Goal: Task Accomplishment & Management: Manage account settings

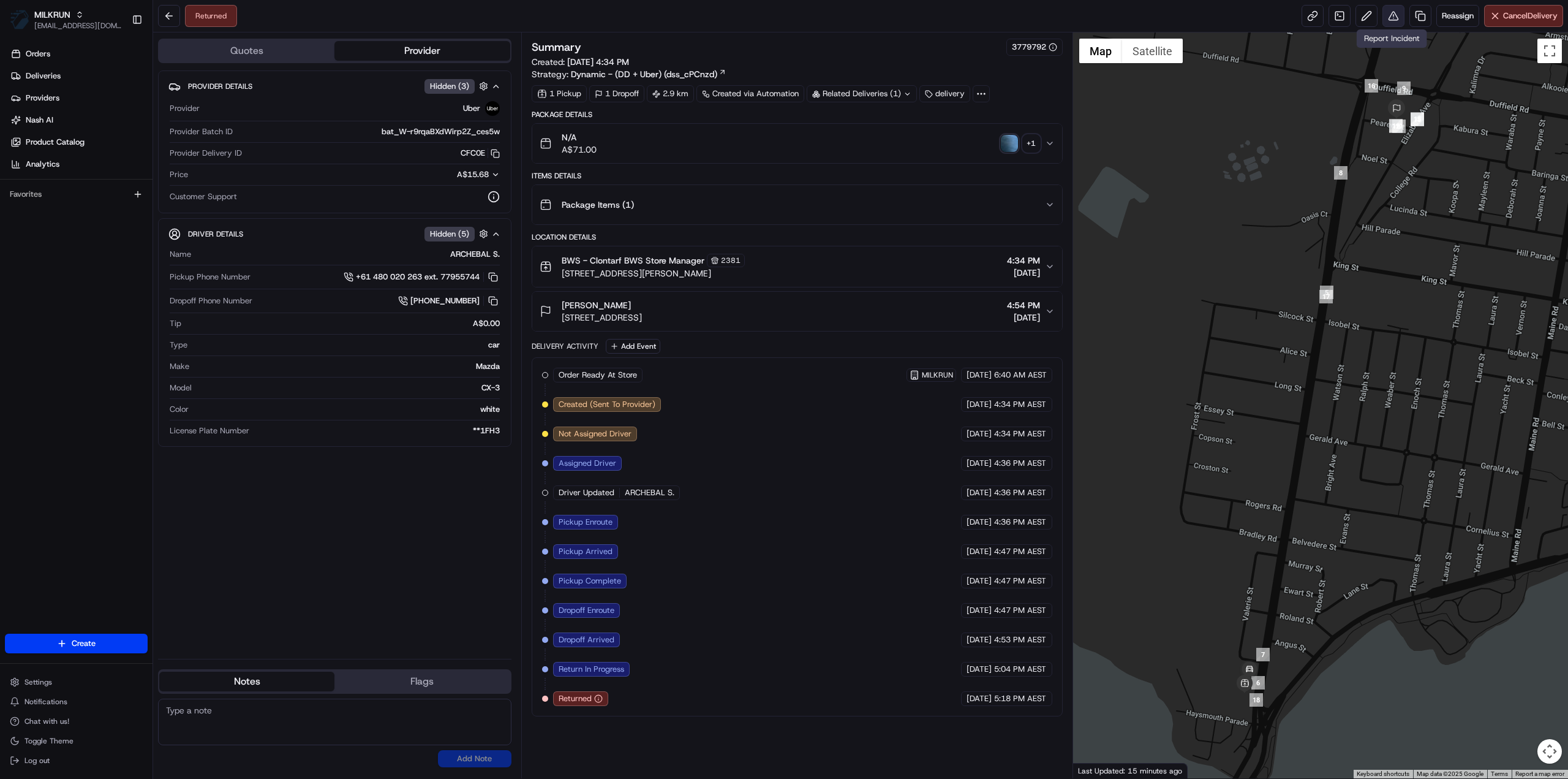
click at [1392, 20] on button at bounding box center [1394, 16] width 22 height 22
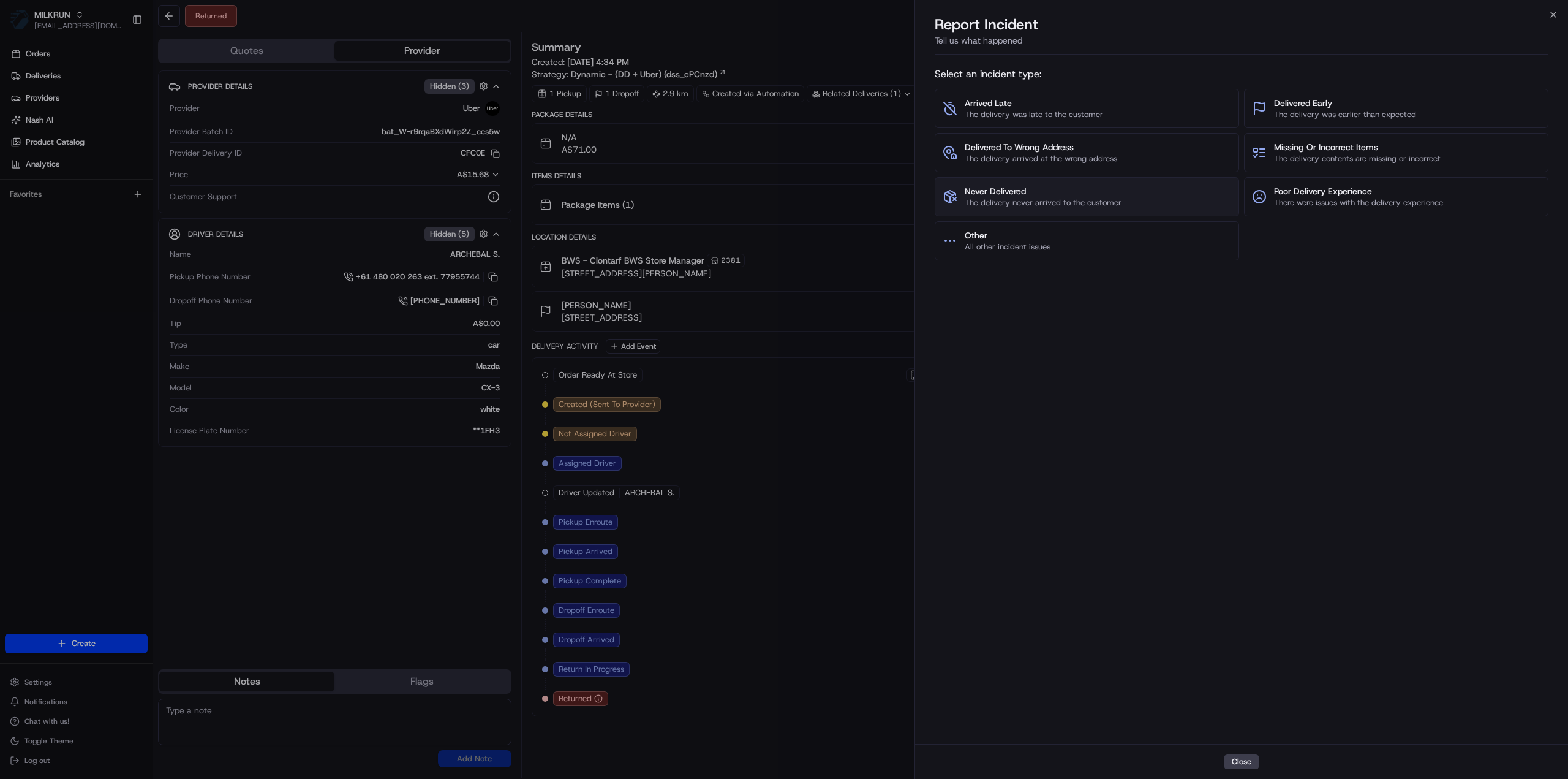
click at [1061, 197] on span "The delivery never arrived to the customer" at bounding box center [1043, 203] width 157 height 11
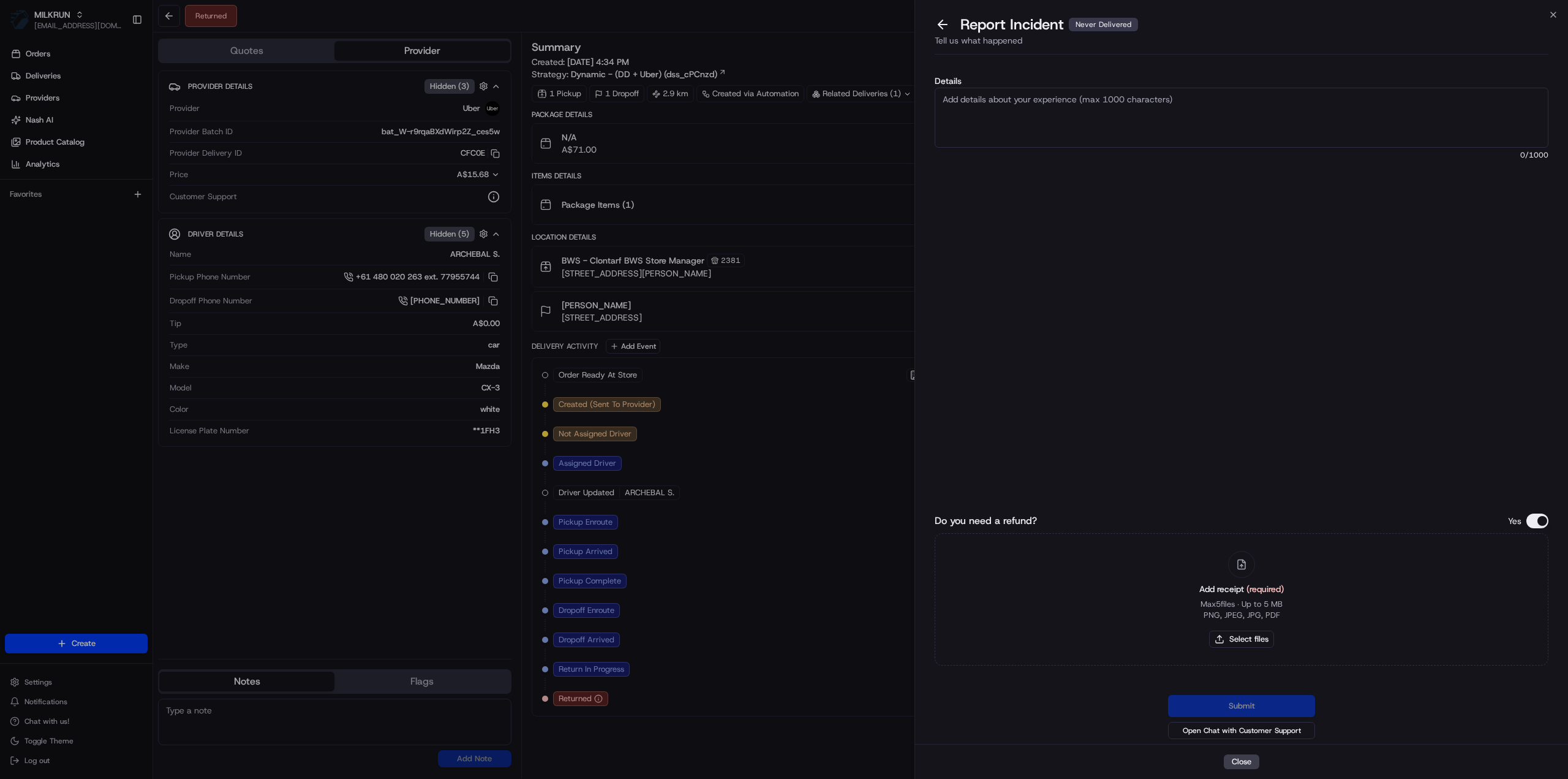
click at [1026, 129] on textarea "Details" at bounding box center [1241, 118] width 614 height 60
type textarea "Order has not been returned to the store"
click at [1244, 645] on button "Select files" at bounding box center [1241, 639] width 65 height 17
type input "C:\fakepath\Paul - Invoice.pdf"
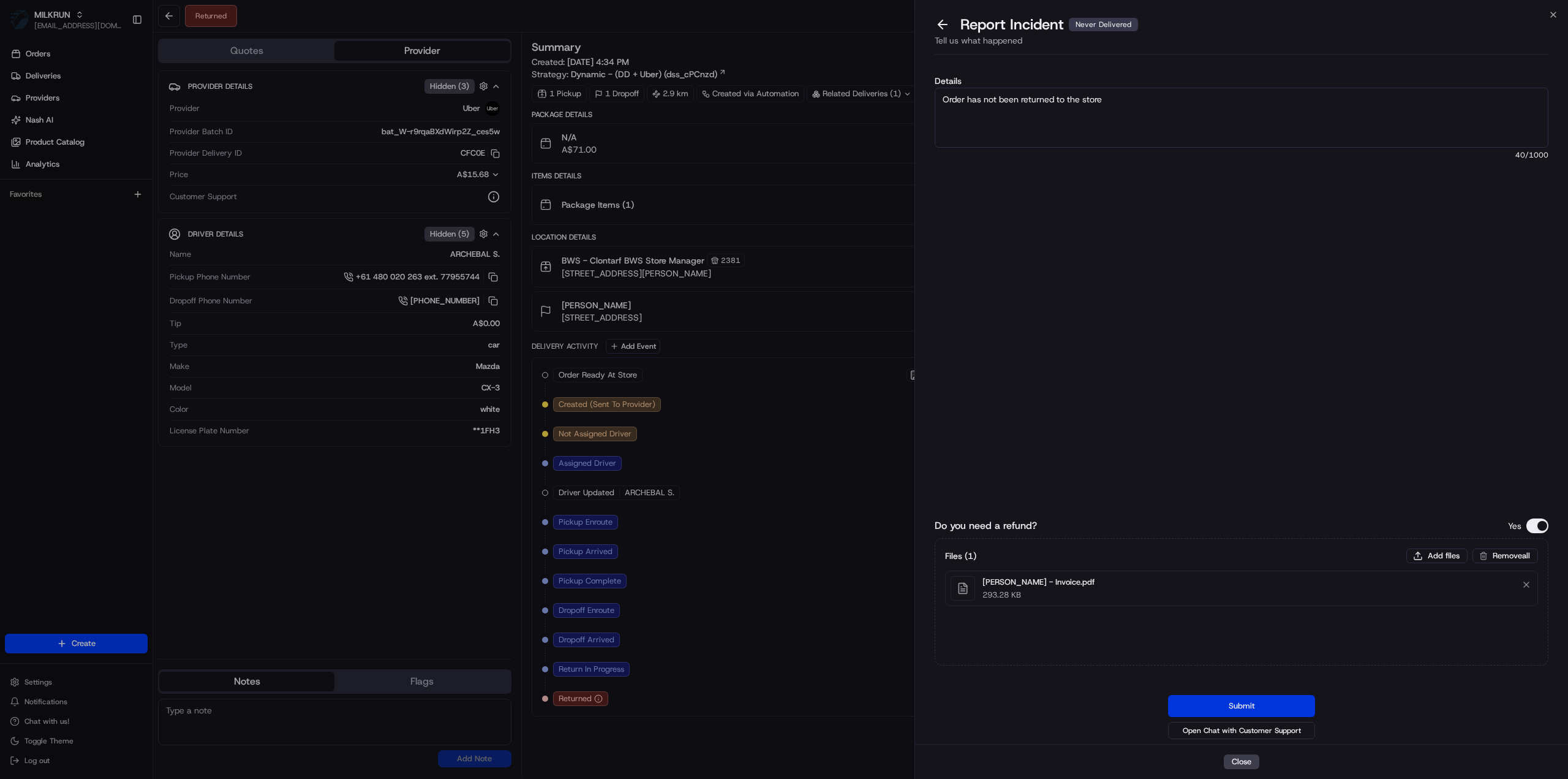
drag, startPoint x: 1256, startPoint y: 694, endPoint x: 1254, endPoint y: 700, distance: 6.3
click at [1255, 695] on div "Do you need a refund? Yes Files ( 1 ) Add files Remove all Paul - Invoice.pdf 2…" at bounding box center [1241, 548] width 614 height 386
click at [1254, 700] on button "Submit" at bounding box center [1241, 706] width 147 height 22
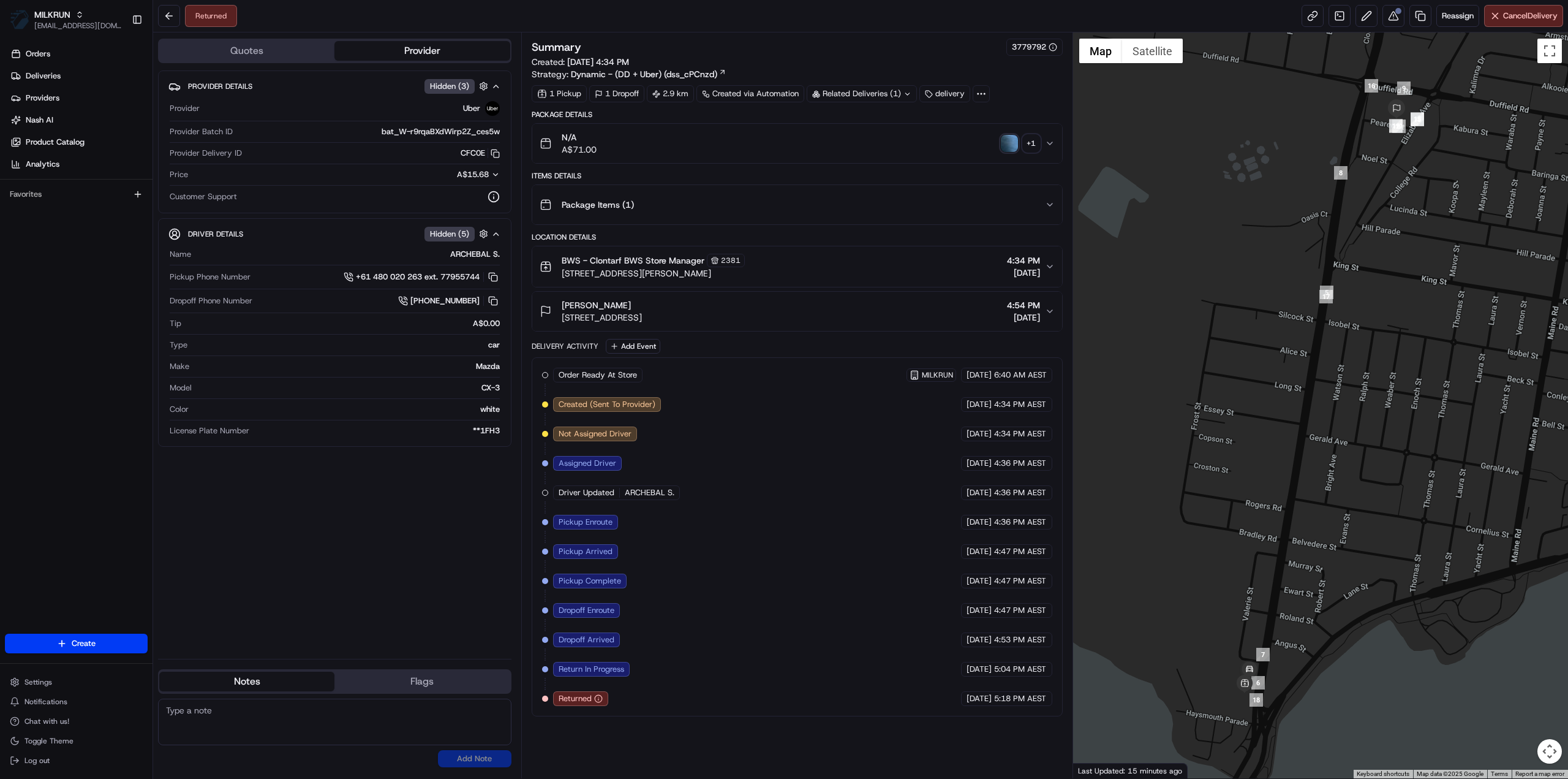
click at [1033, 149] on div "+ 1" at bounding box center [1031, 143] width 17 height 17
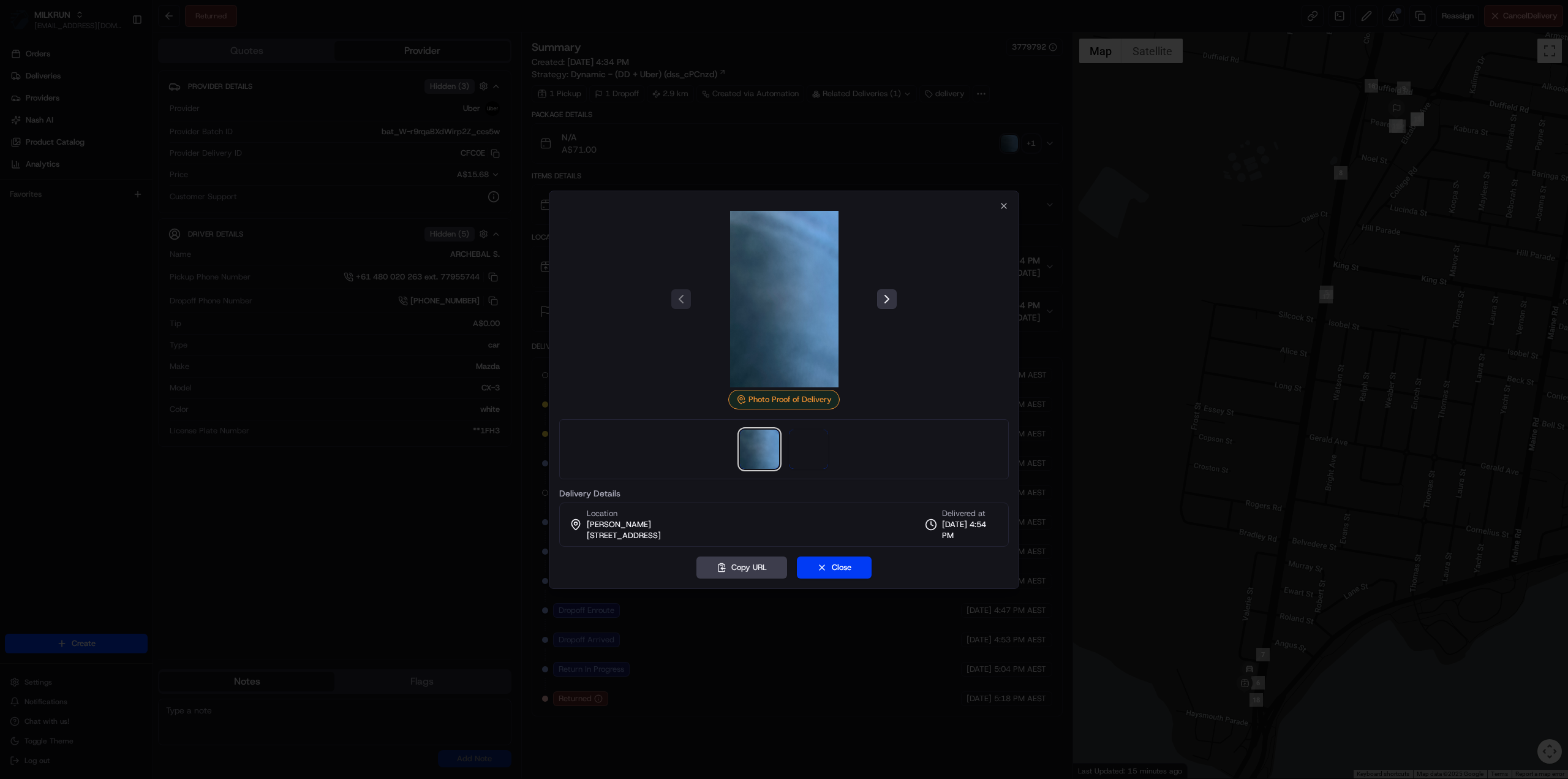
click at [886, 302] on button at bounding box center [887, 299] width 20 height 20
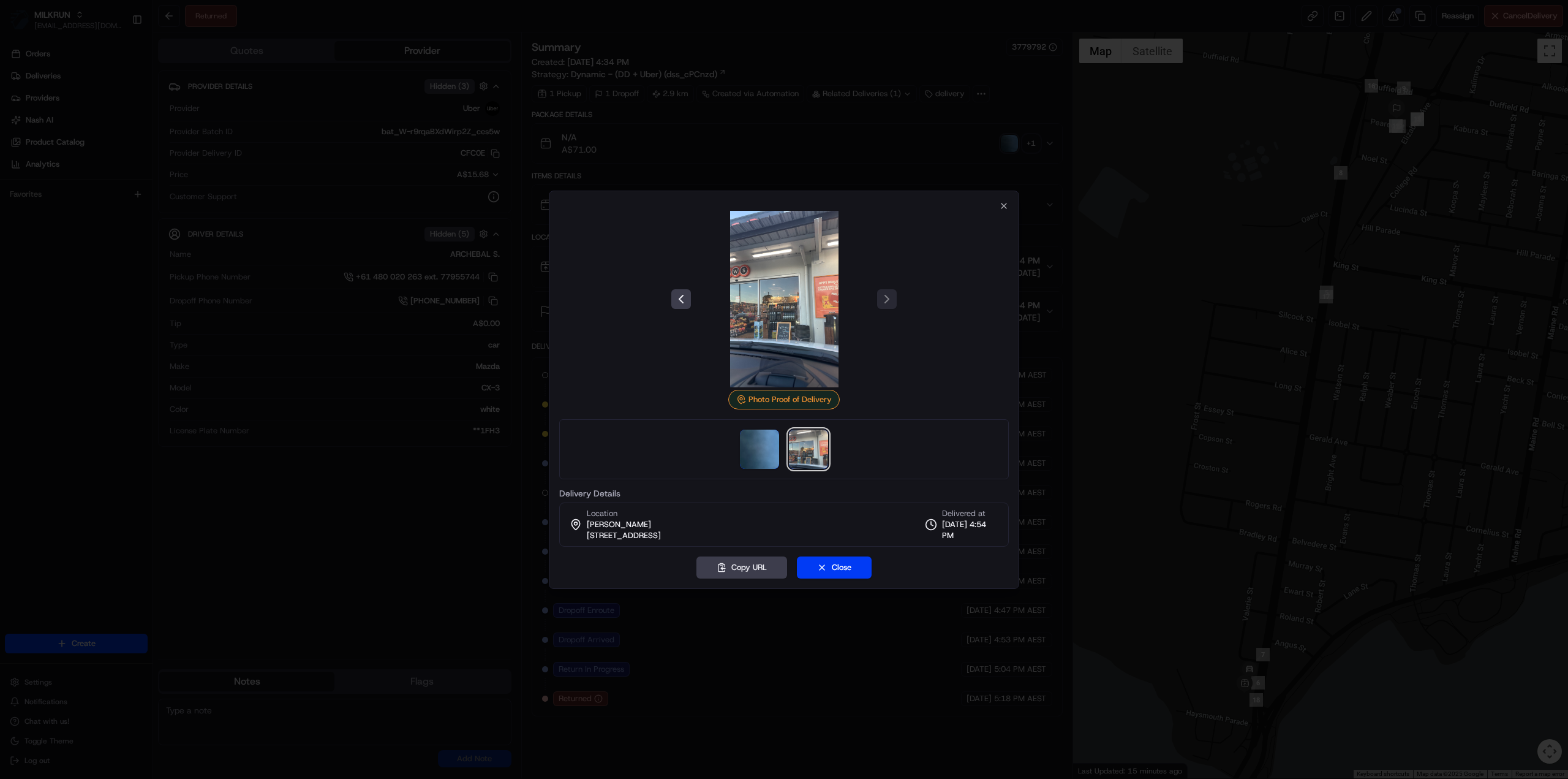
click at [777, 331] on img at bounding box center [784, 299] width 176 height 176
click at [1005, 201] on icon "button" at bounding box center [1004, 205] width 10 height 10
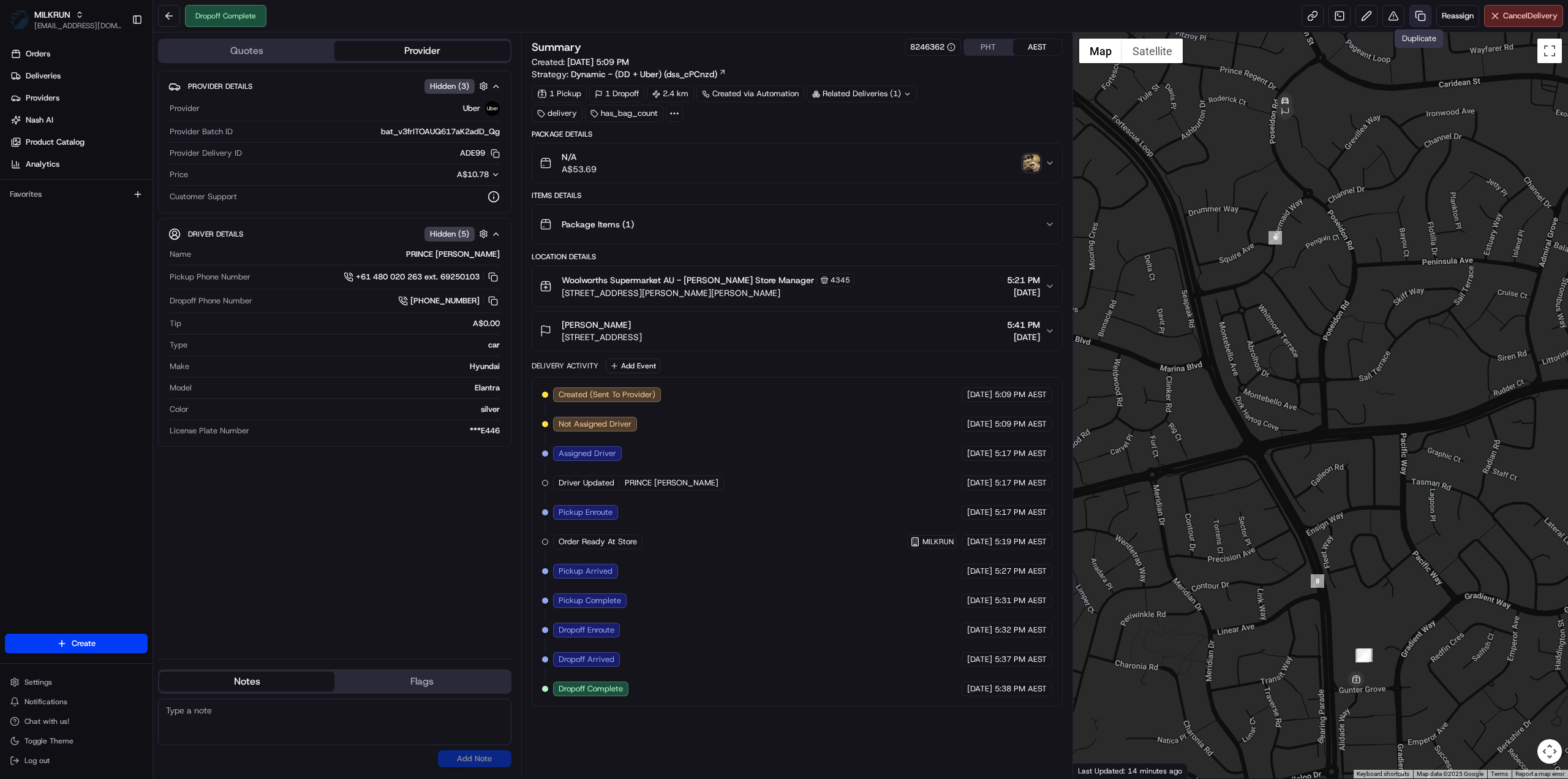
click at [1416, 11] on link at bounding box center [1420, 16] width 22 height 22
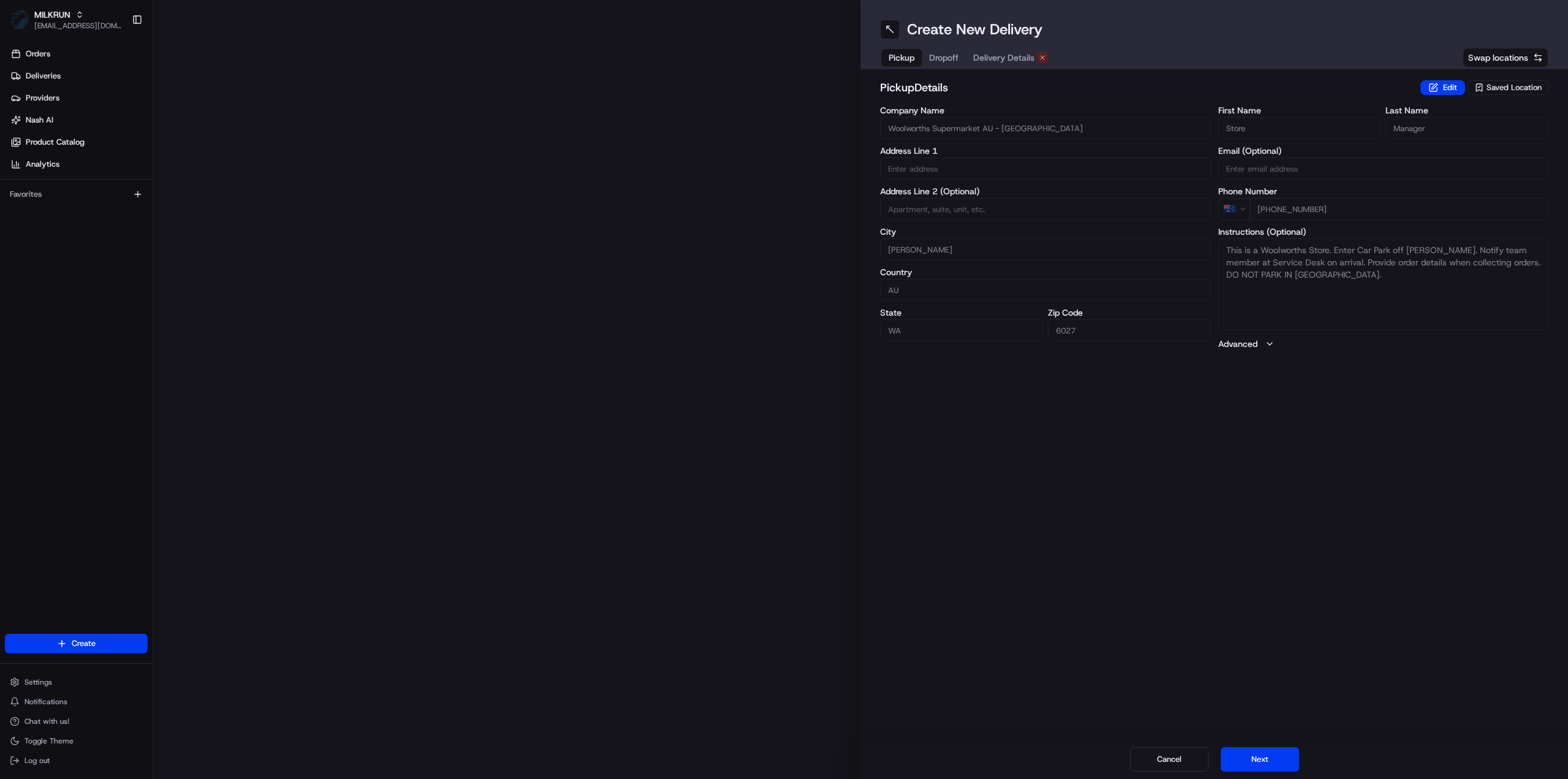
type input "3 Gunter Grove"
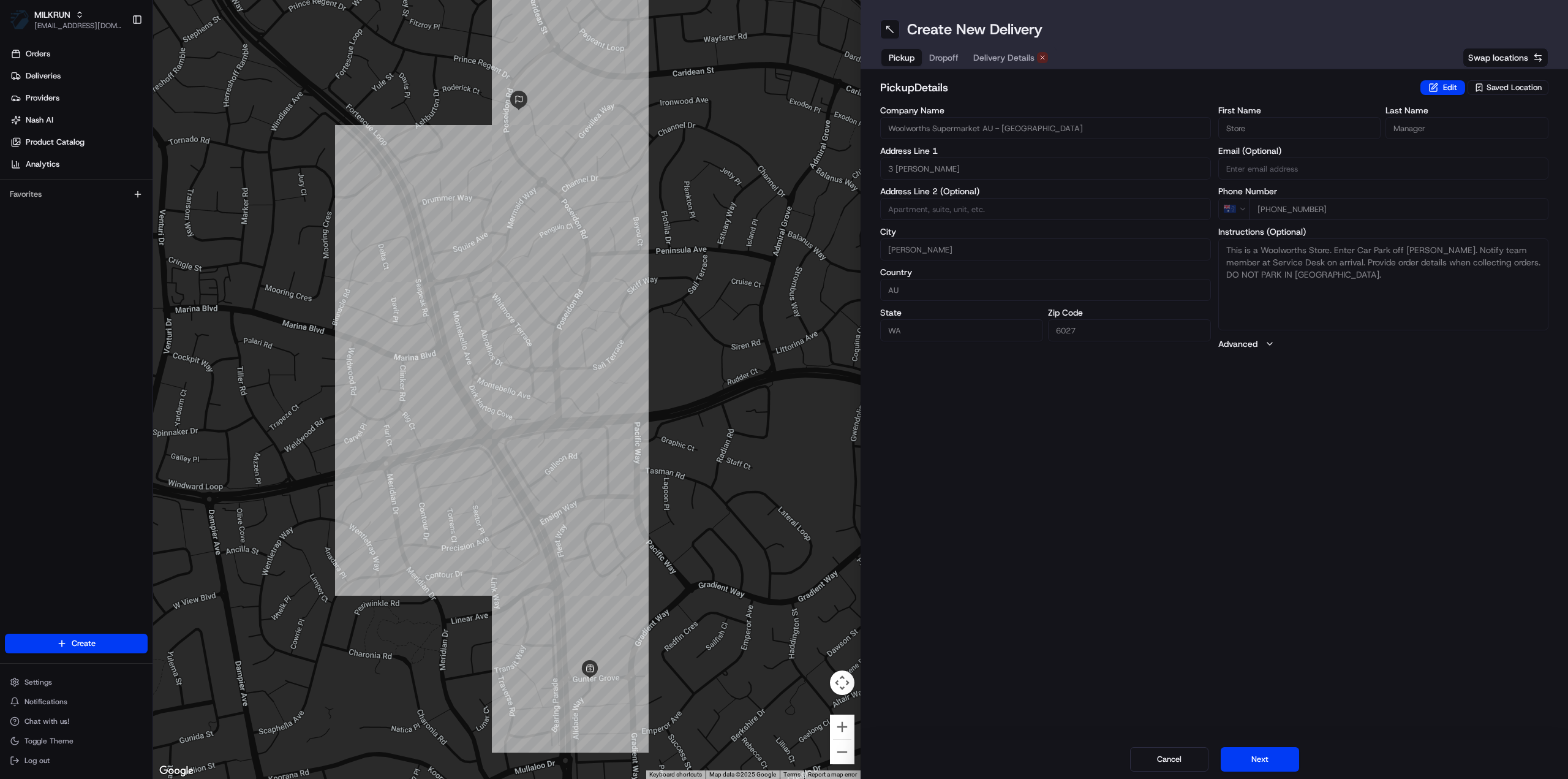
click at [1009, 44] on div "Create New Delivery Pickup Dropoff Delivery Details Swap locations" at bounding box center [1214, 35] width 707 height 69
click at [1014, 54] on span "Delivery Details" at bounding box center [1004, 58] width 61 height 12
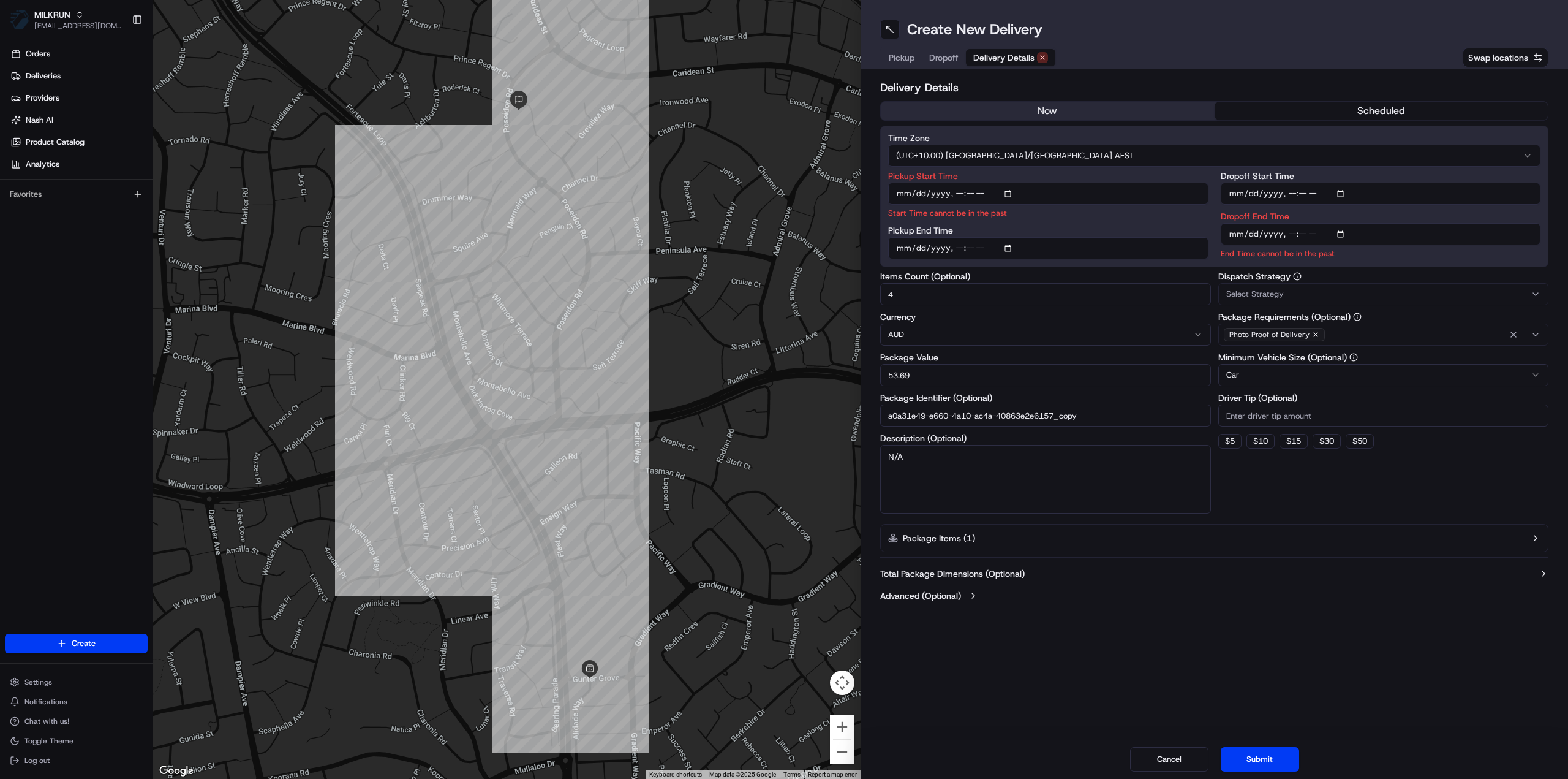
click at [1063, 116] on button "now" at bounding box center [1048, 110] width 334 height 18
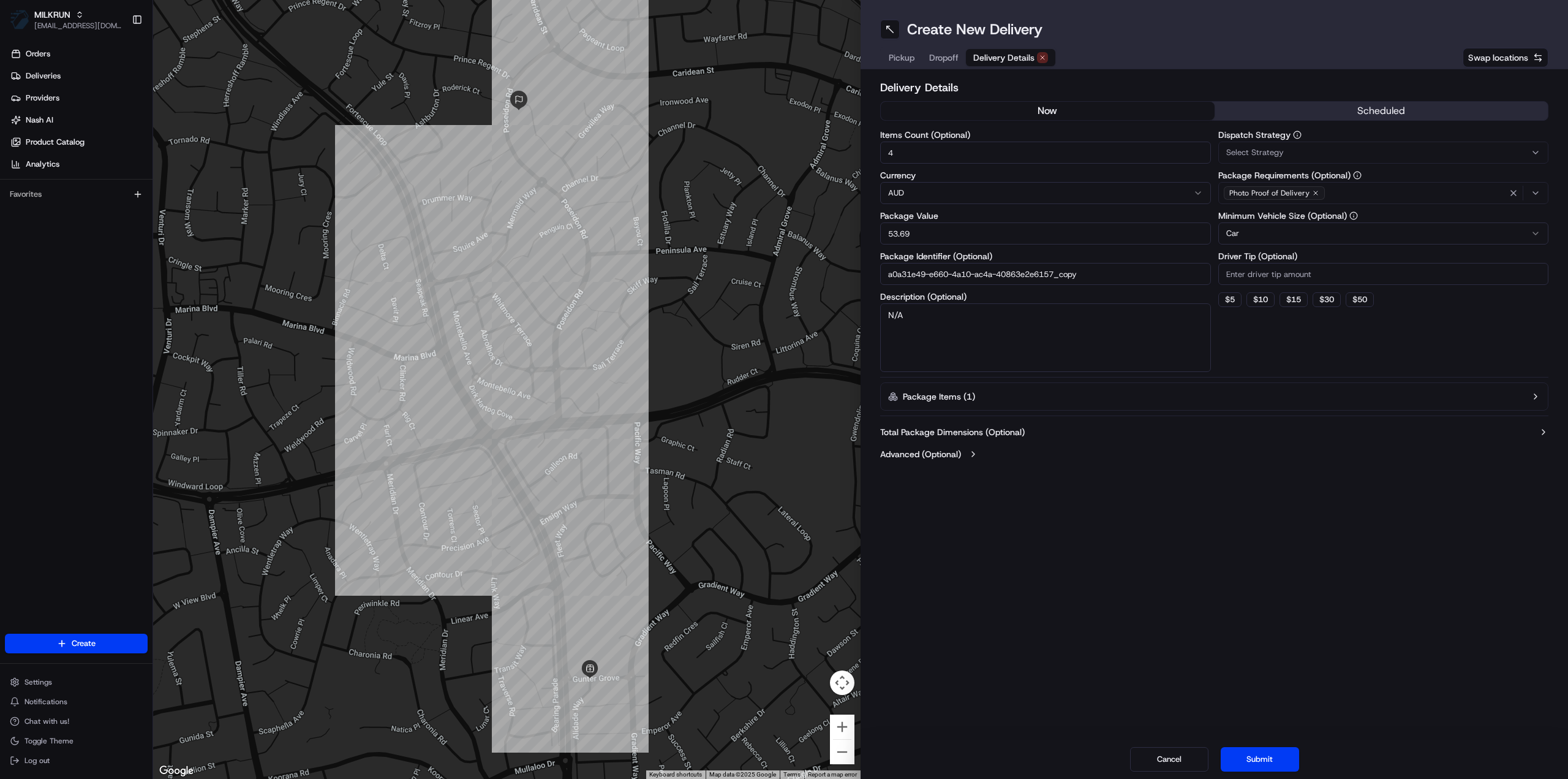
click at [1100, 279] on input "a0a31e49-e660-4a10-ac4a-40863e2e6157_copy" at bounding box center [1046, 274] width 331 height 22
type input "a0a31e49-e660-4a10-ac4a-40863e2e6157_2"
click at [1273, 754] on button "Submit" at bounding box center [1260, 759] width 78 height 24
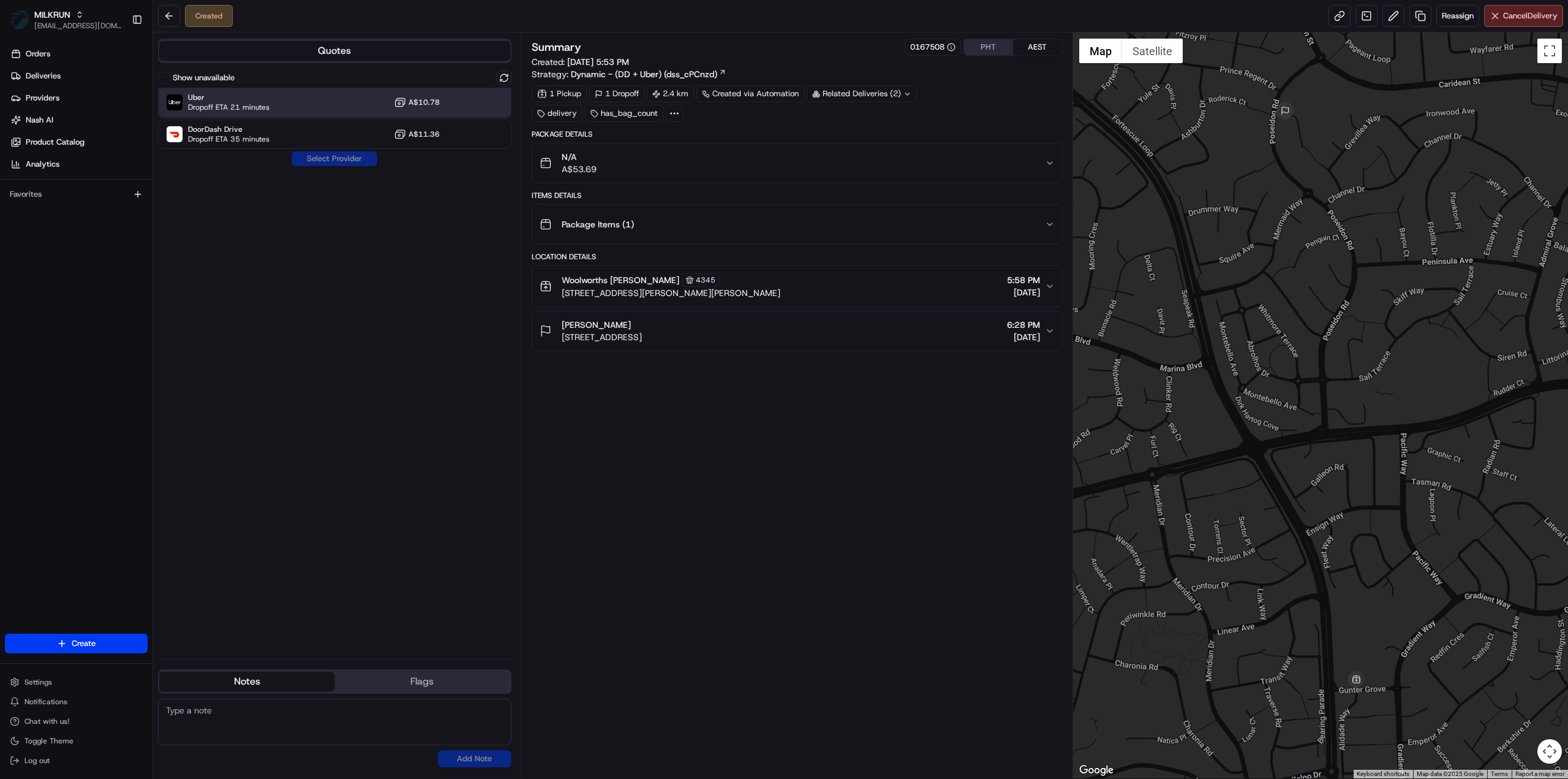
click at [306, 103] on div "Uber Dropoff ETA 21 minutes A$10.78" at bounding box center [335, 102] width 354 height 29
click at [341, 160] on button "Assign Provider" at bounding box center [335, 159] width 87 height 15
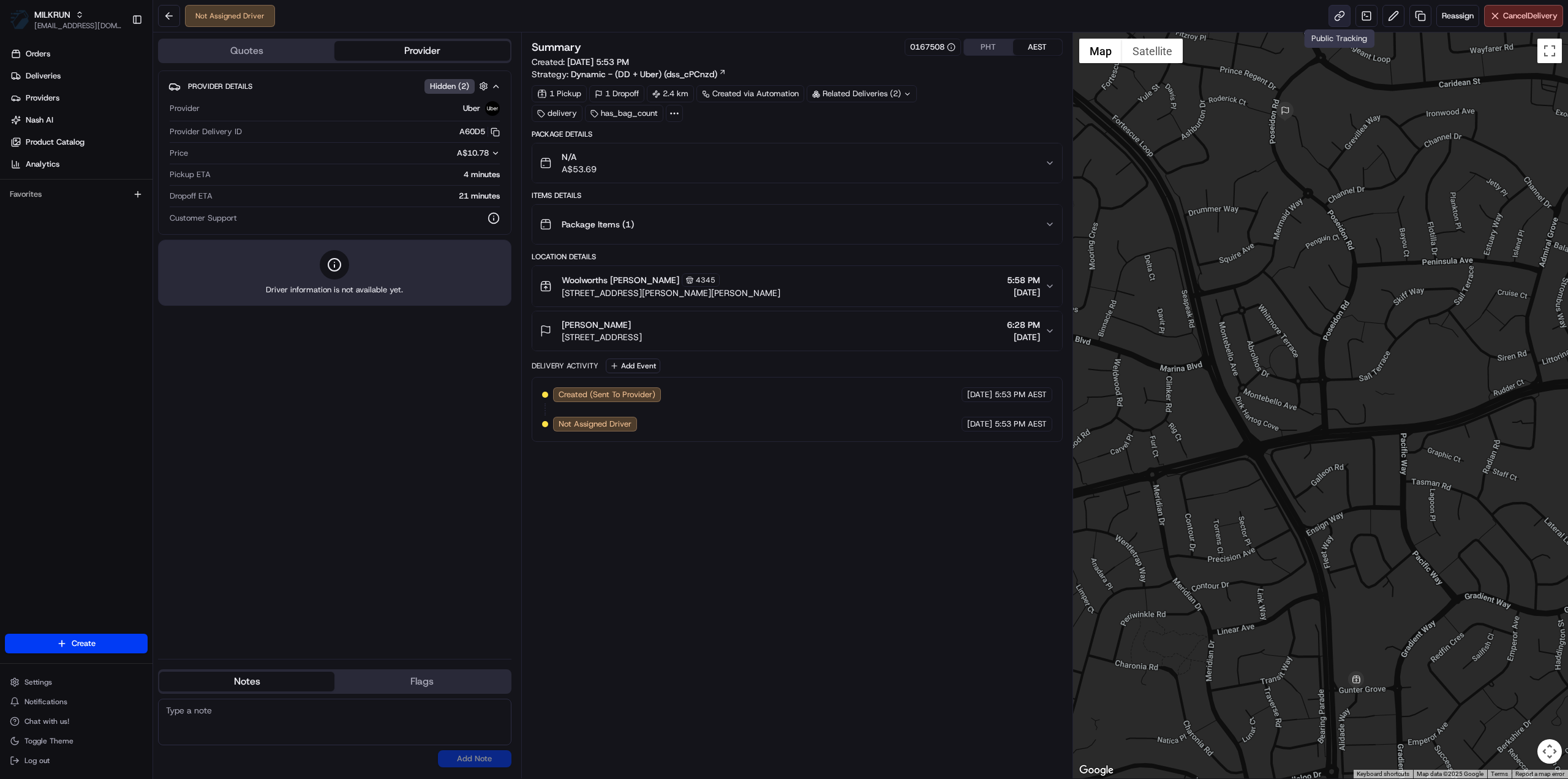
click at [1338, 23] on link at bounding box center [1339, 16] width 22 height 22
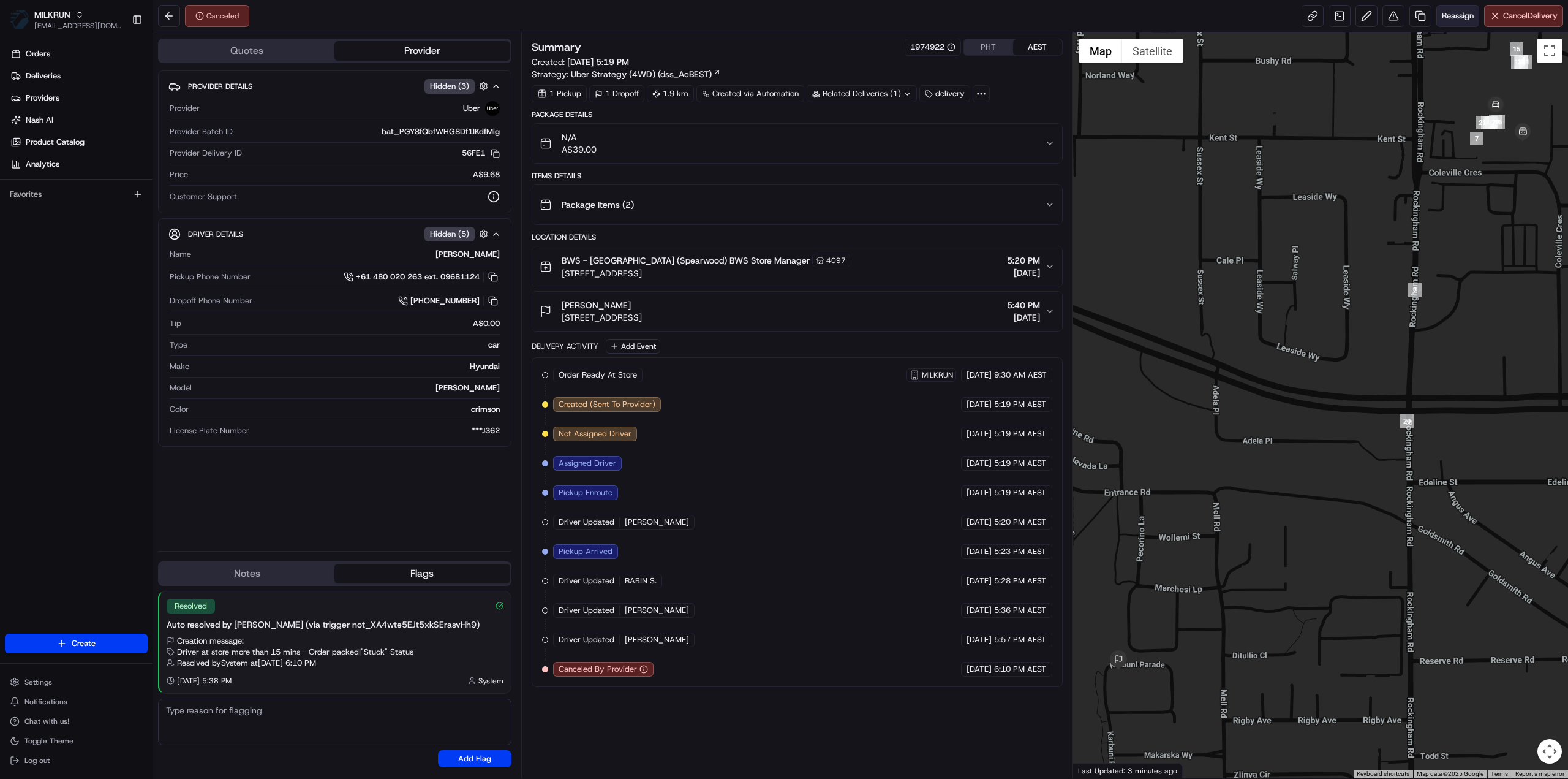
click at [1454, 19] on span "Reassign" at bounding box center [1458, 16] width 32 height 11
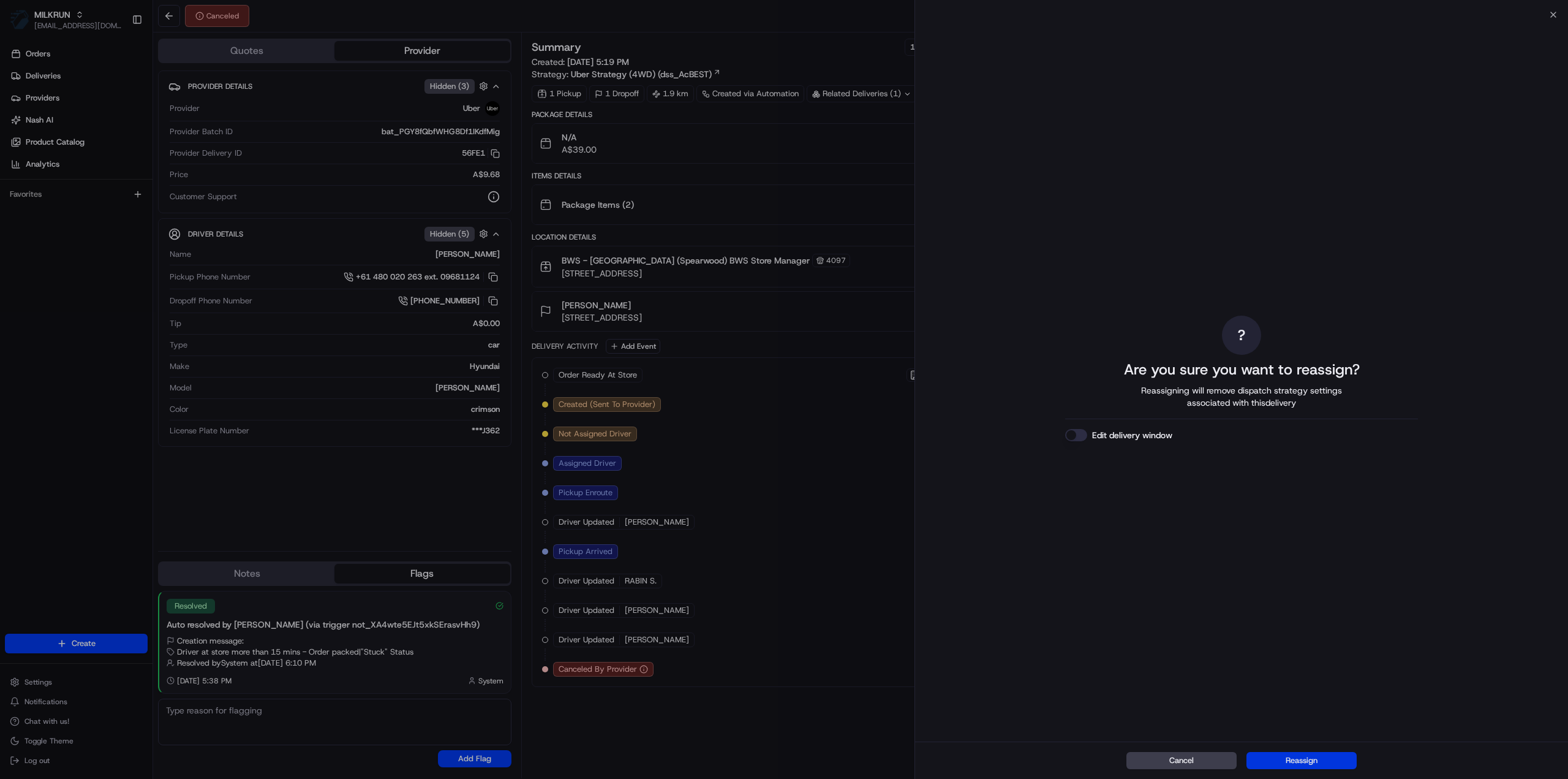
click at [1316, 755] on button "Reassign" at bounding box center [1302, 760] width 110 height 17
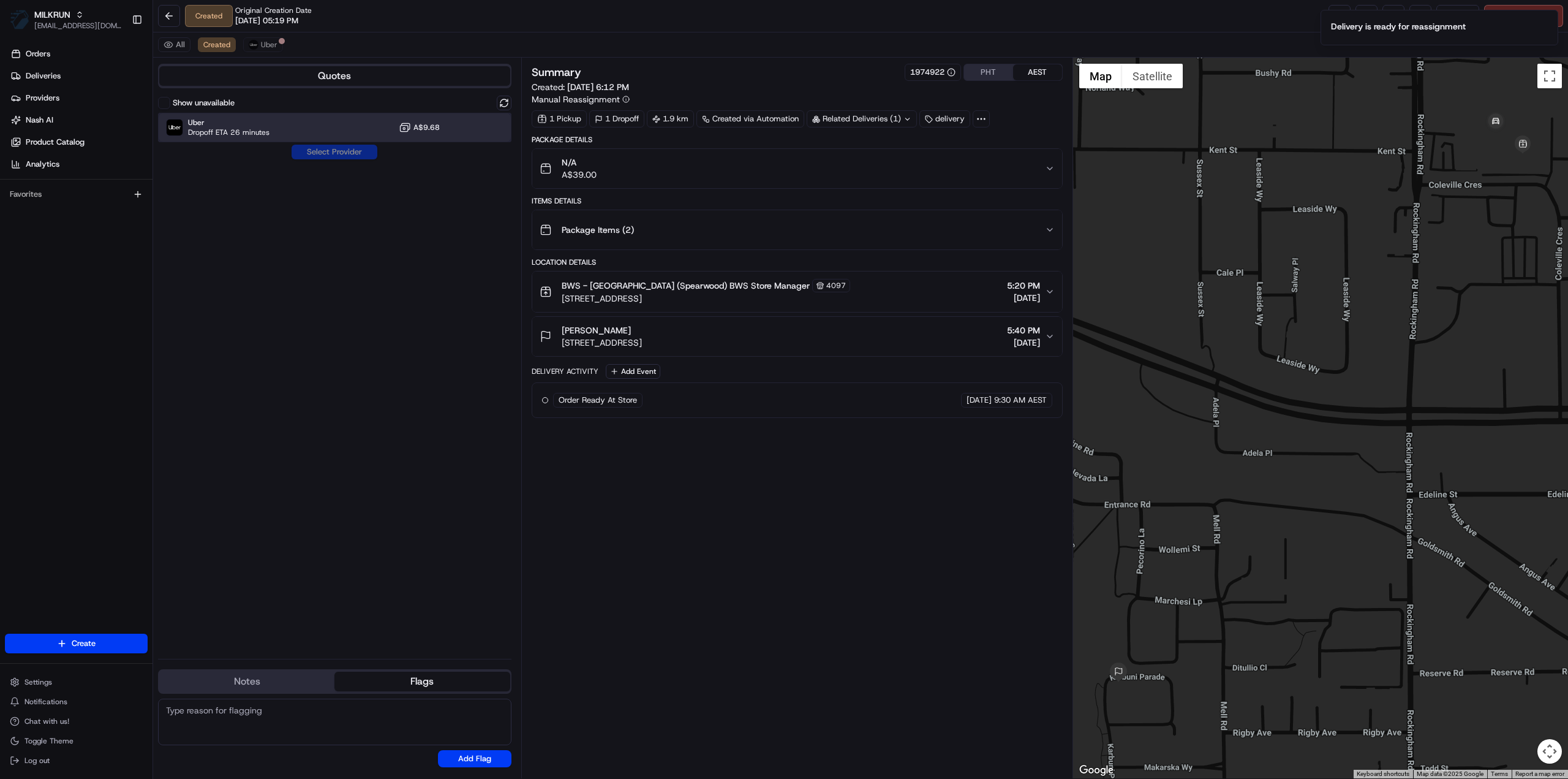
click at [227, 127] on span "Dropoff ETA 26 minutes" at bounding box center [229, 132] width 82 height 10
click at [324, 153] on button "Assign Provider" at bounding box center [335, 152] width 87 height 15
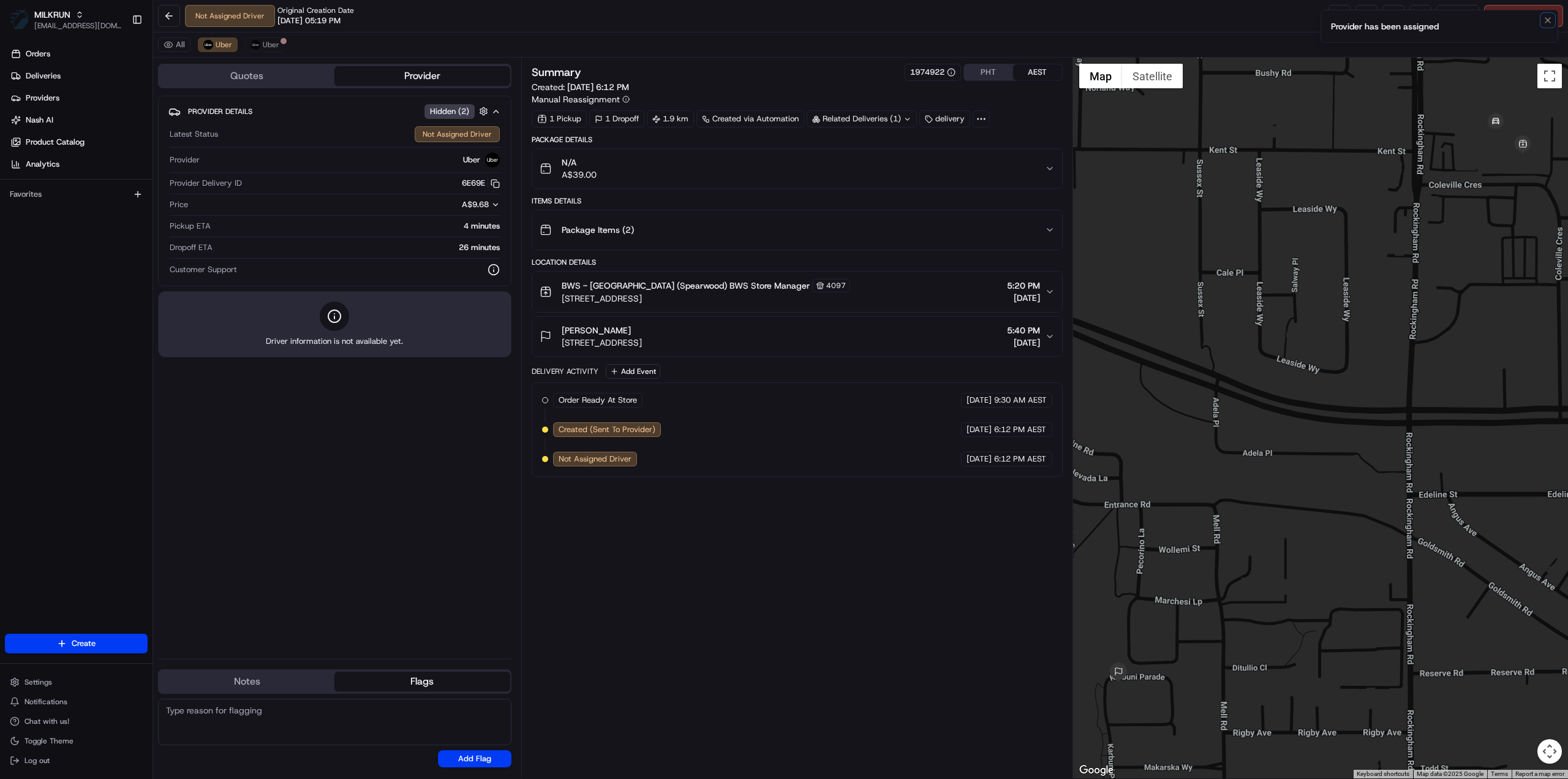
click at [1552, 22] on icon "Notifications (F8)" at bounding box center [1548, 20] width 10 height 10
click at [1349, 20] on link at bounding box center [1339, 16] width 22 height 22
click at [164, 13] on button at bounding box center [169, 16] width 22 height 22
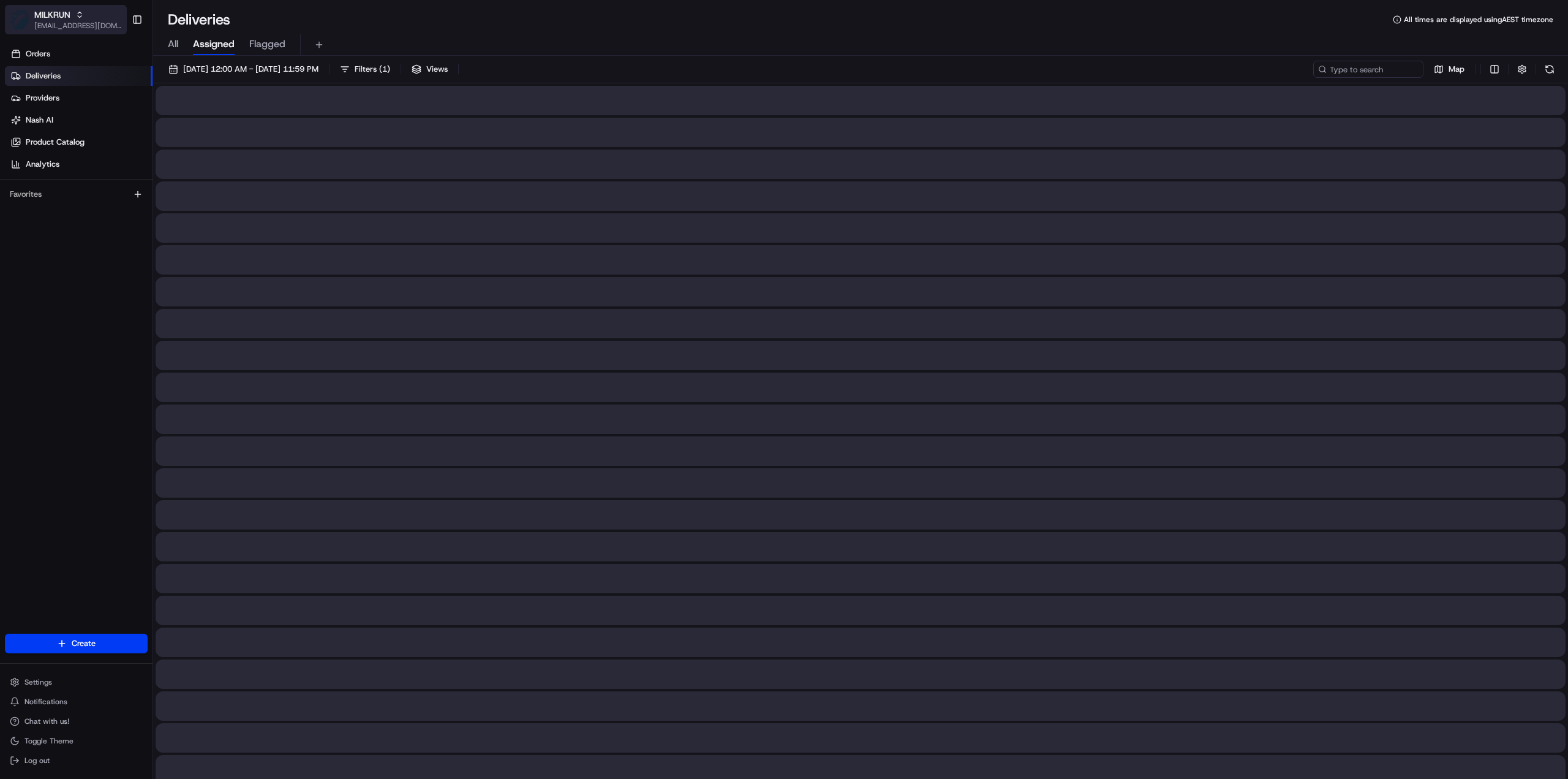
click at [78, 12] on icon "button" at bounding box center [80, 14] width 9 height 9
click at [182, 62] on span "HomeRun" at bounding box center [174, 64] width 35 height 11
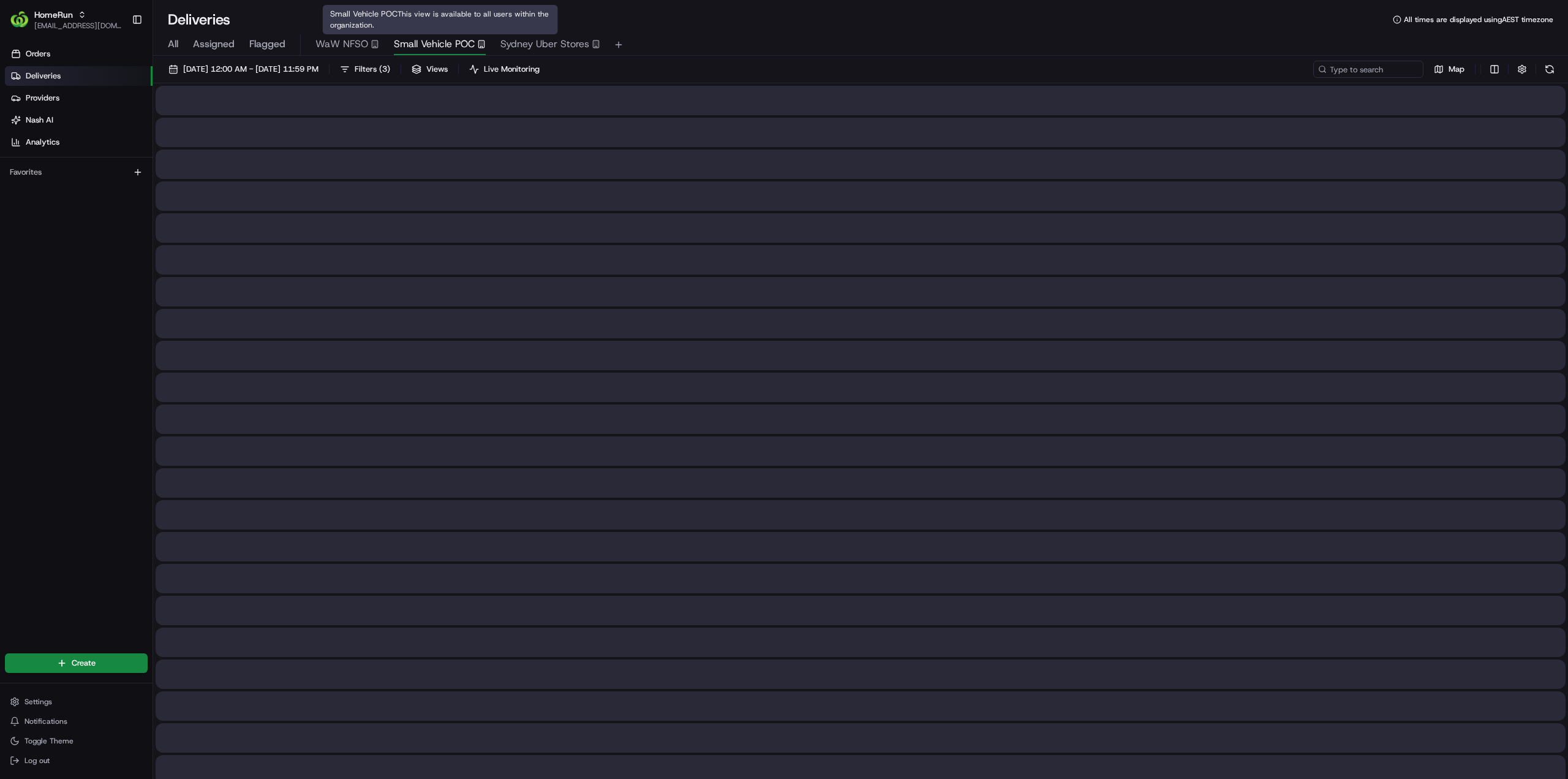
click at [430, 46] on span "Small Vehicle POC" at bounding box center [434, 44] width 81 height 15
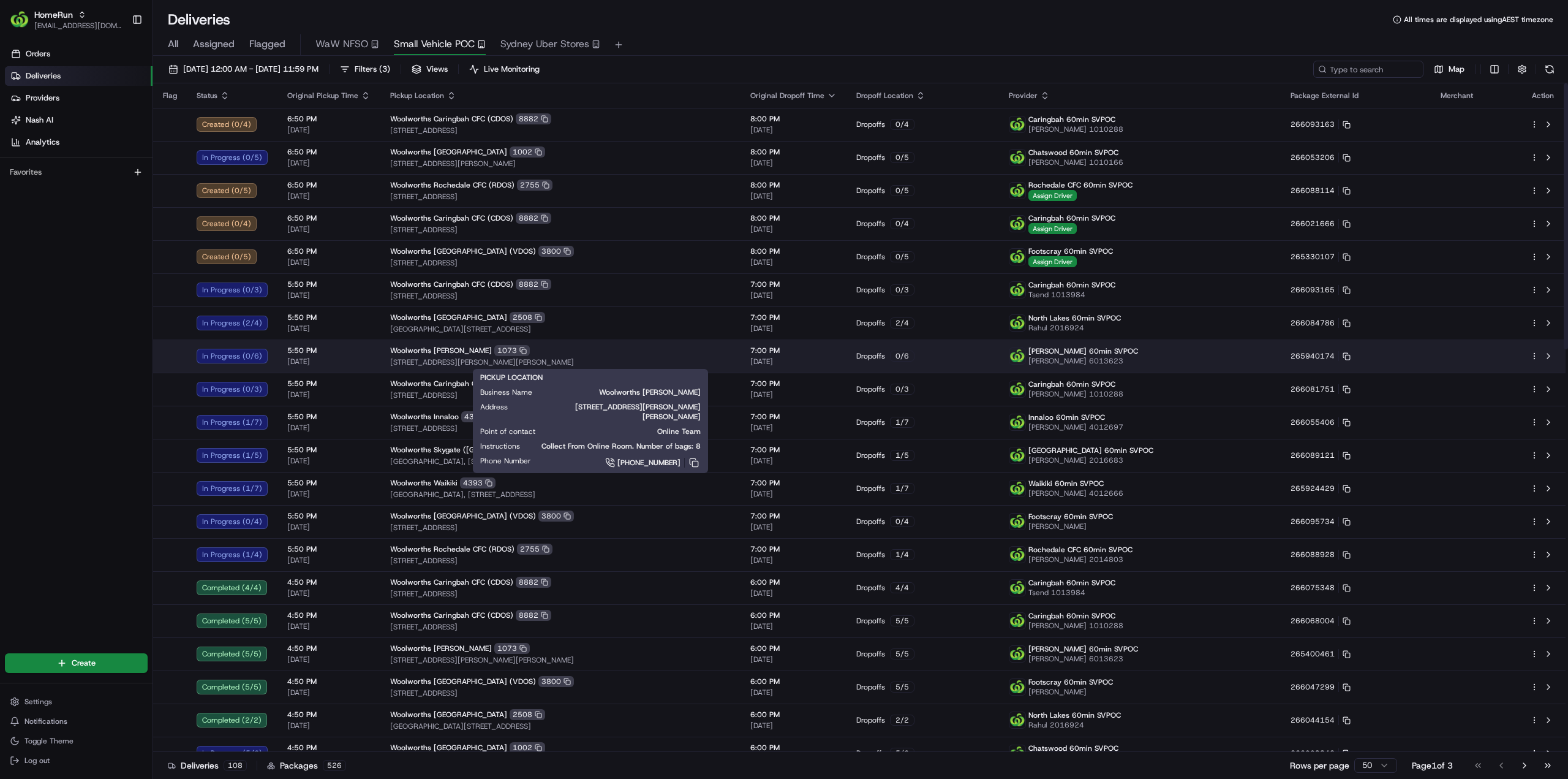
click at [448, 355] on div "Woolworths Dickson 1073 1 Dickson Place, Dickson, ACT 2602, AU" at bounding box center [561, 356] width 341 height 22
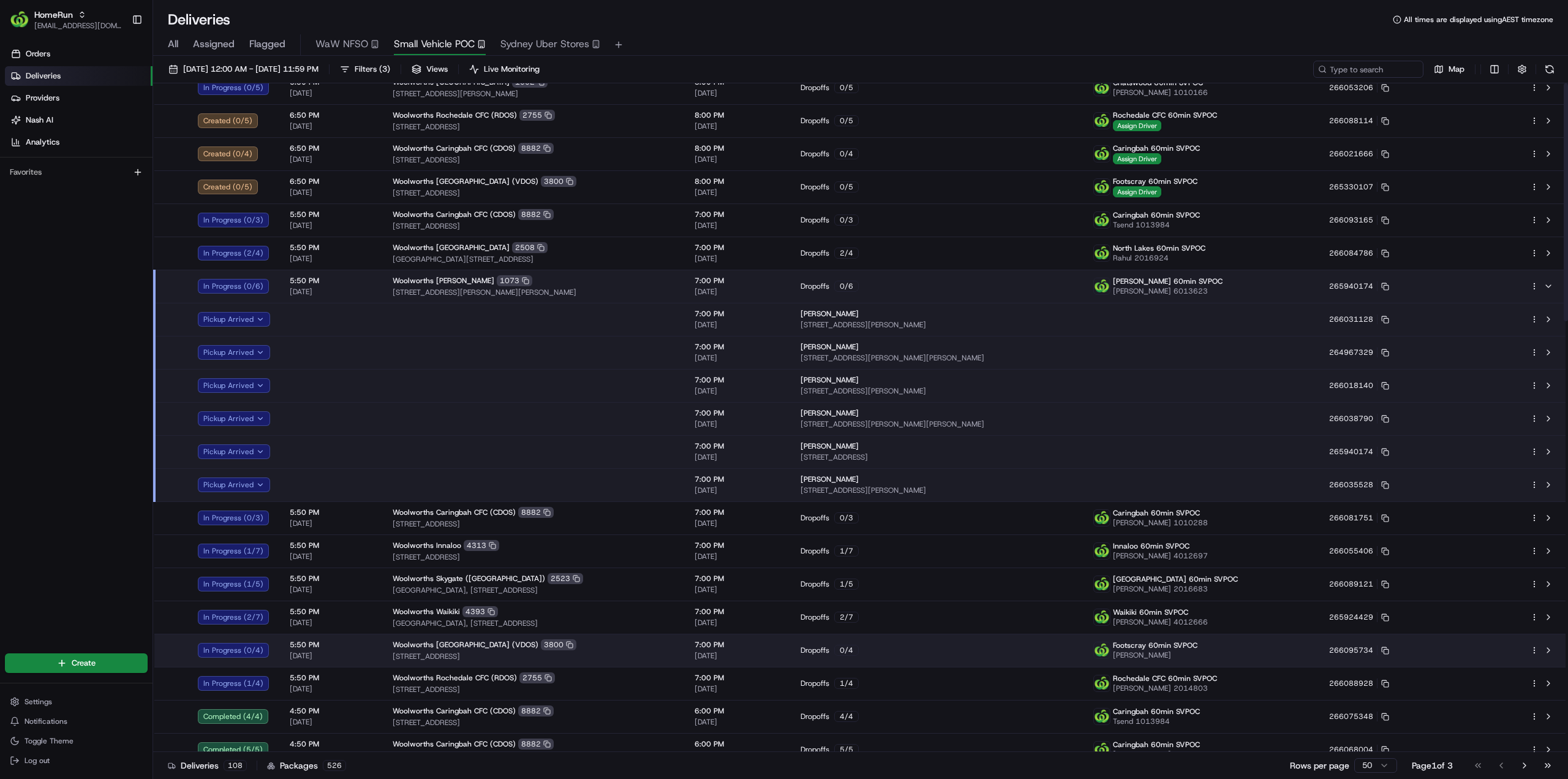
scroll to position [122, 0]
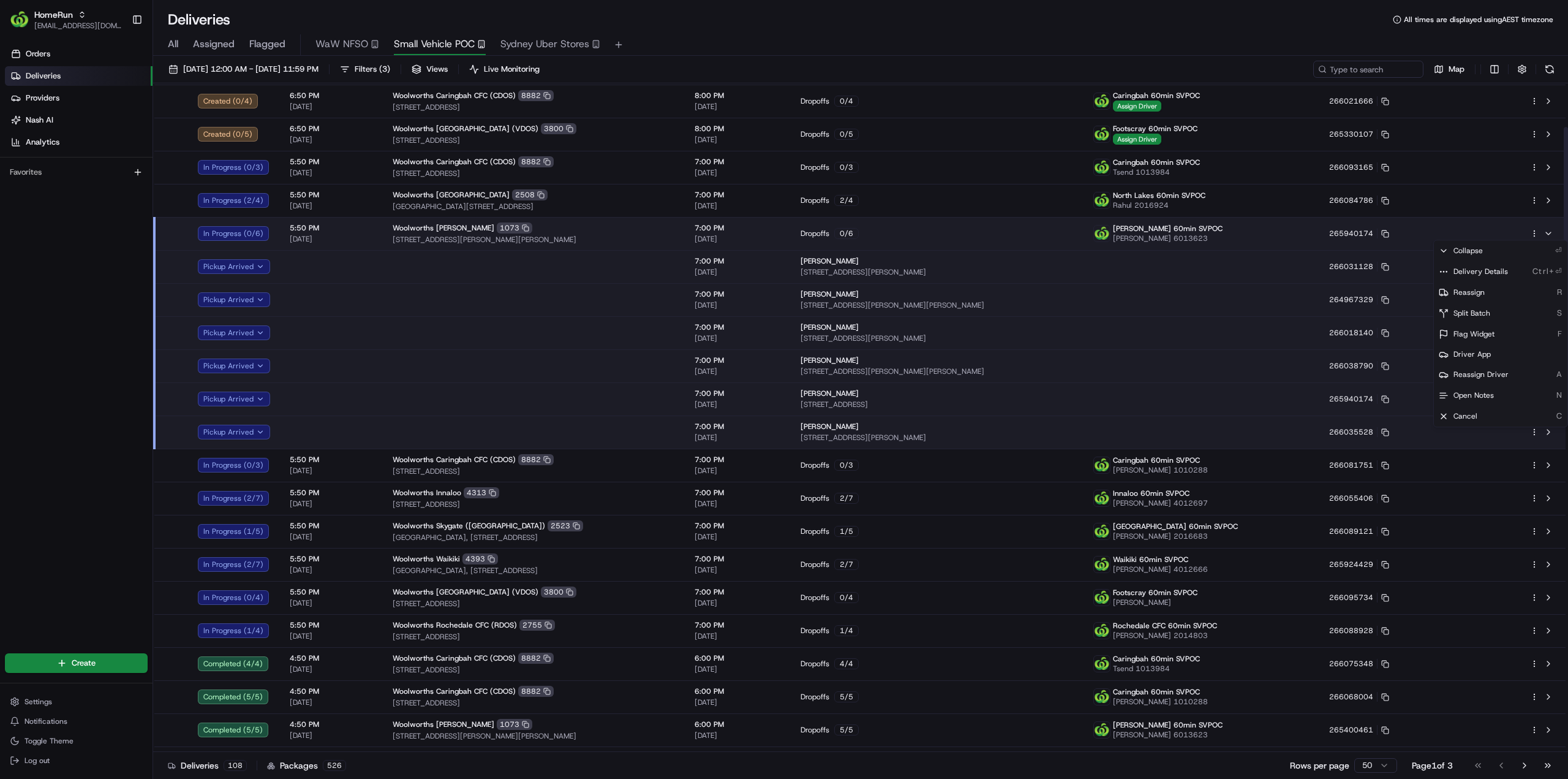
click at [1531, 236] on html "HomeRun jhobbs1@woolworths.com.au Toggle Sidebar Orders Deliveries Providers Na…" at bounding box center [784, 389] width 1568 height 779
click at [1482, 278] on div "Delivery Details Ctrl+⏎" at bounding box center [1501, 271] width 133 height 21
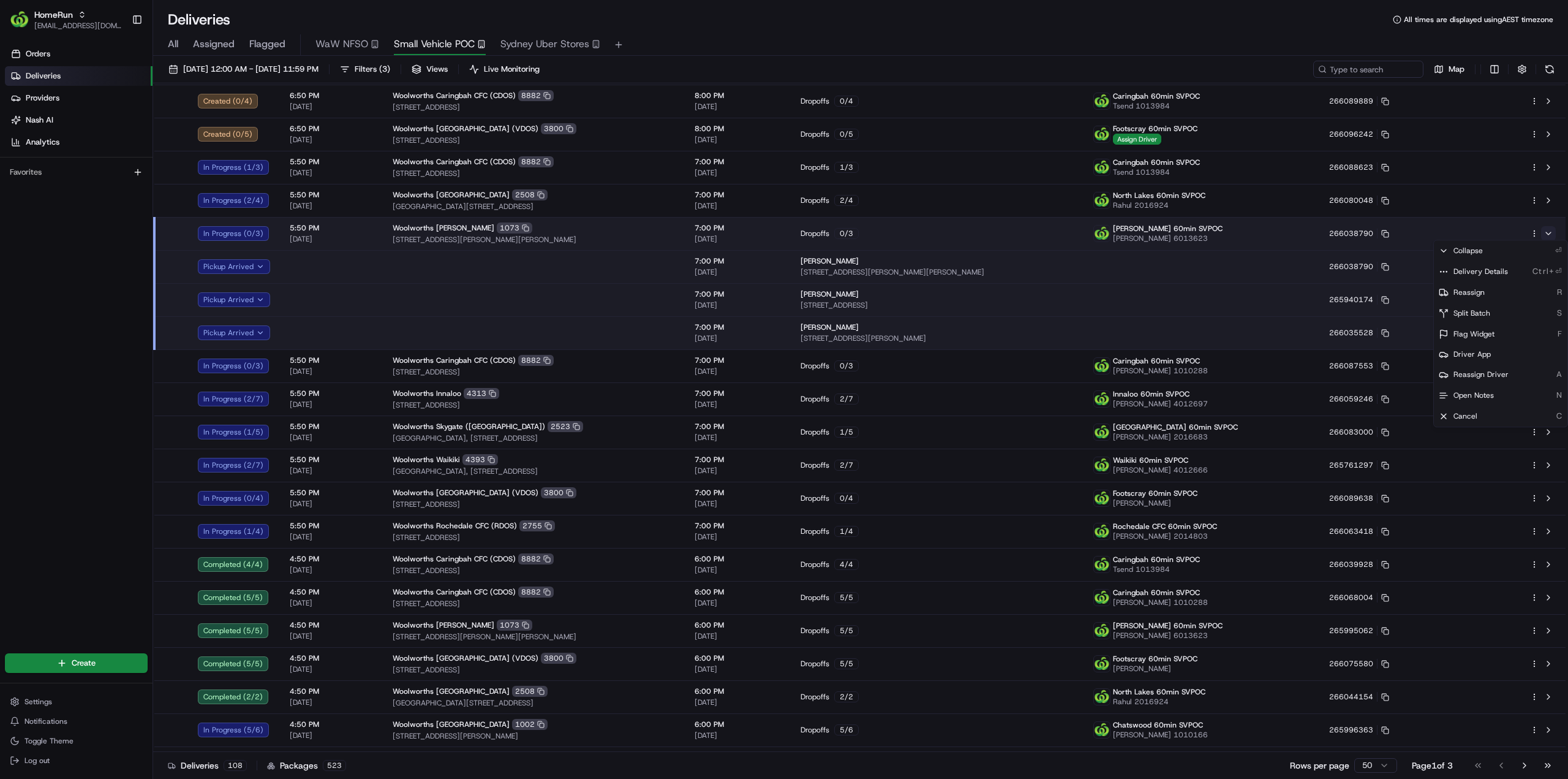
click at [1546, 230] on html "HomeRun jhobbs1@woolworths.com.au Toggle Sidebar Orders Deliveries Providers Na…" at bounding box center [784, 389] width 1568 height 779
click at [1547, 235] on button at bounding box center [1549, 233] width 15 height 15
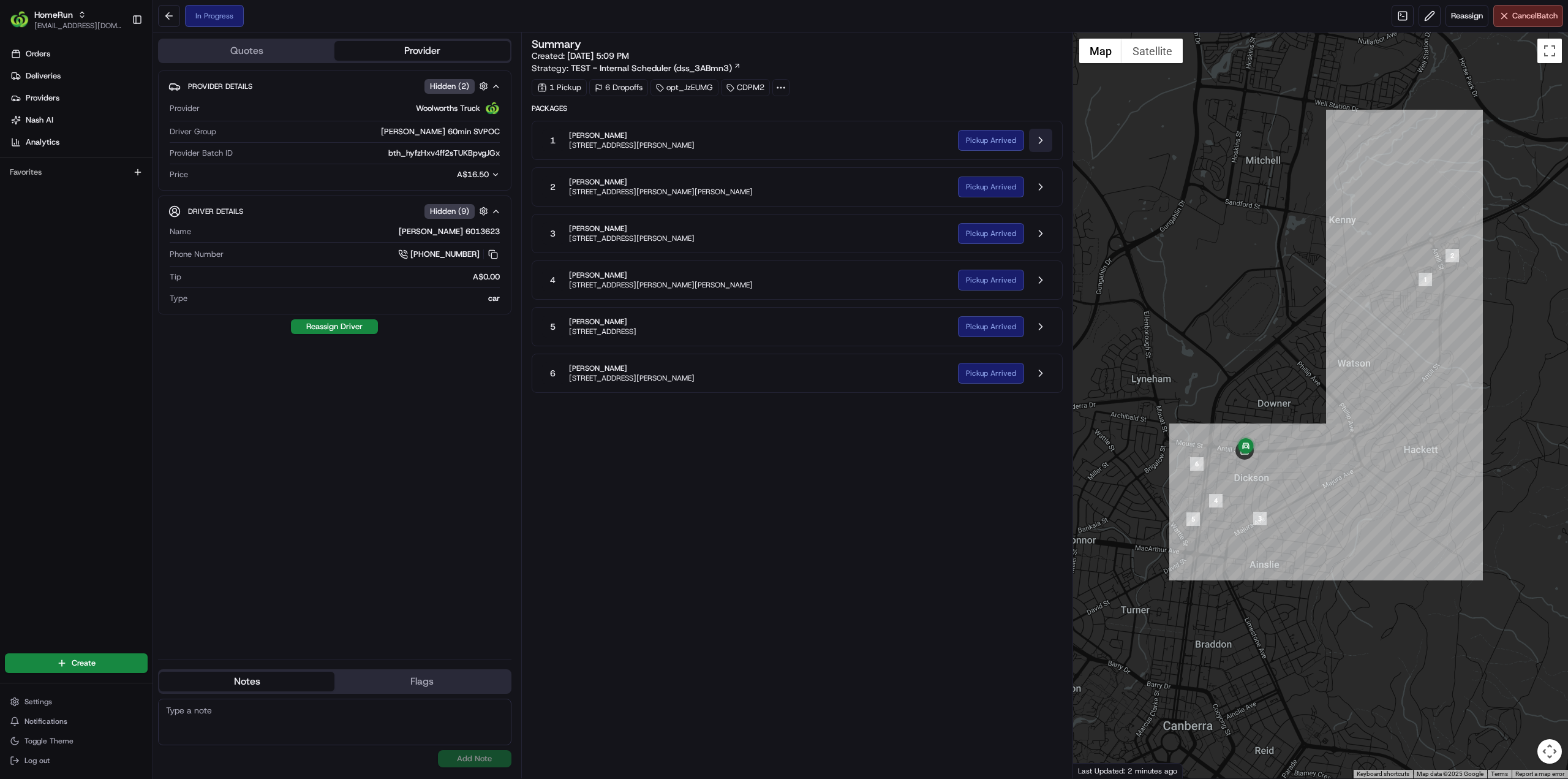
click at [1047, 138] on button at bounding box center [1041, 140] width 23 height 23
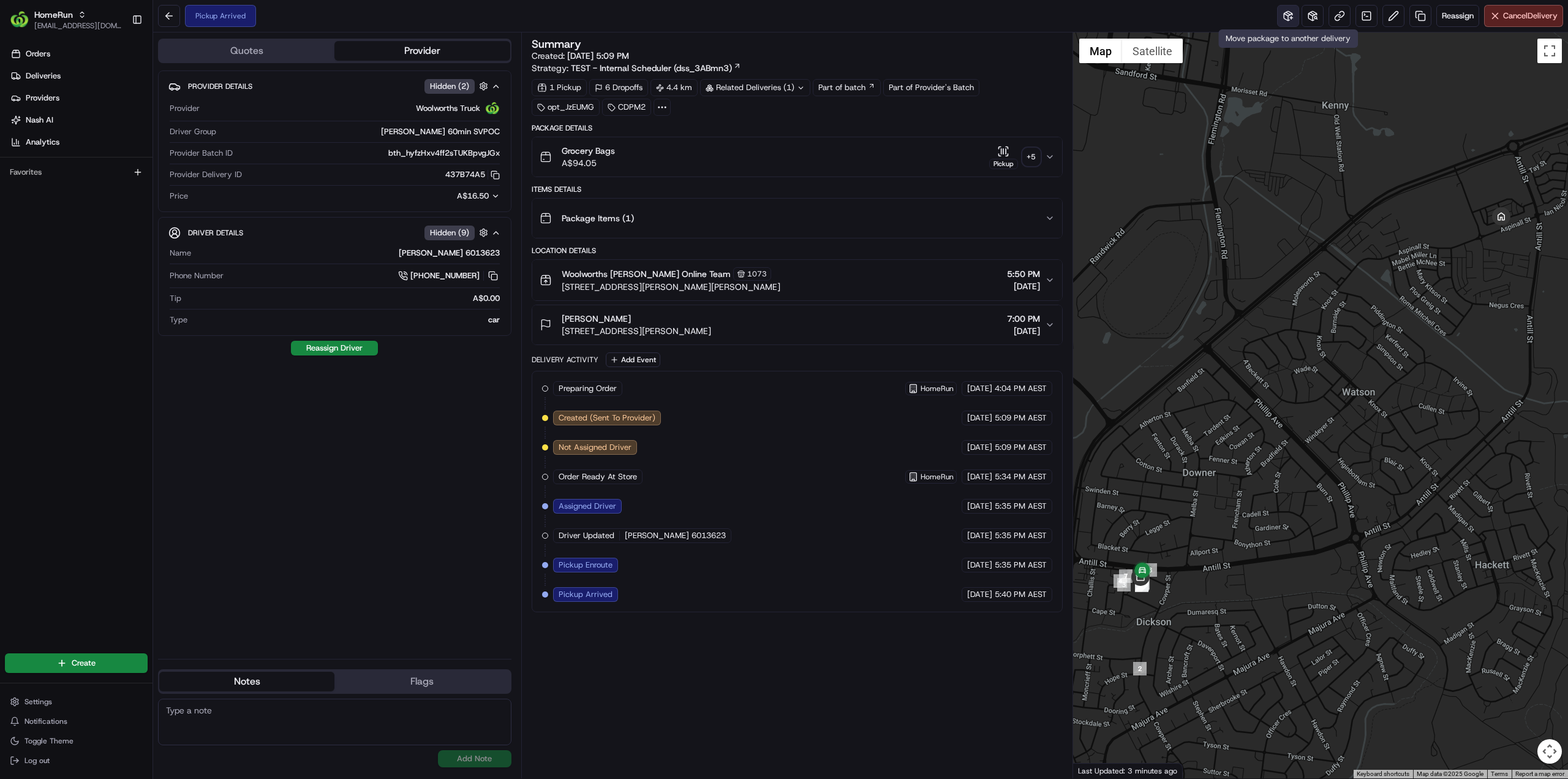
click at [1289, 22] on button at bounding box center [1288, 16] width 22 height 22
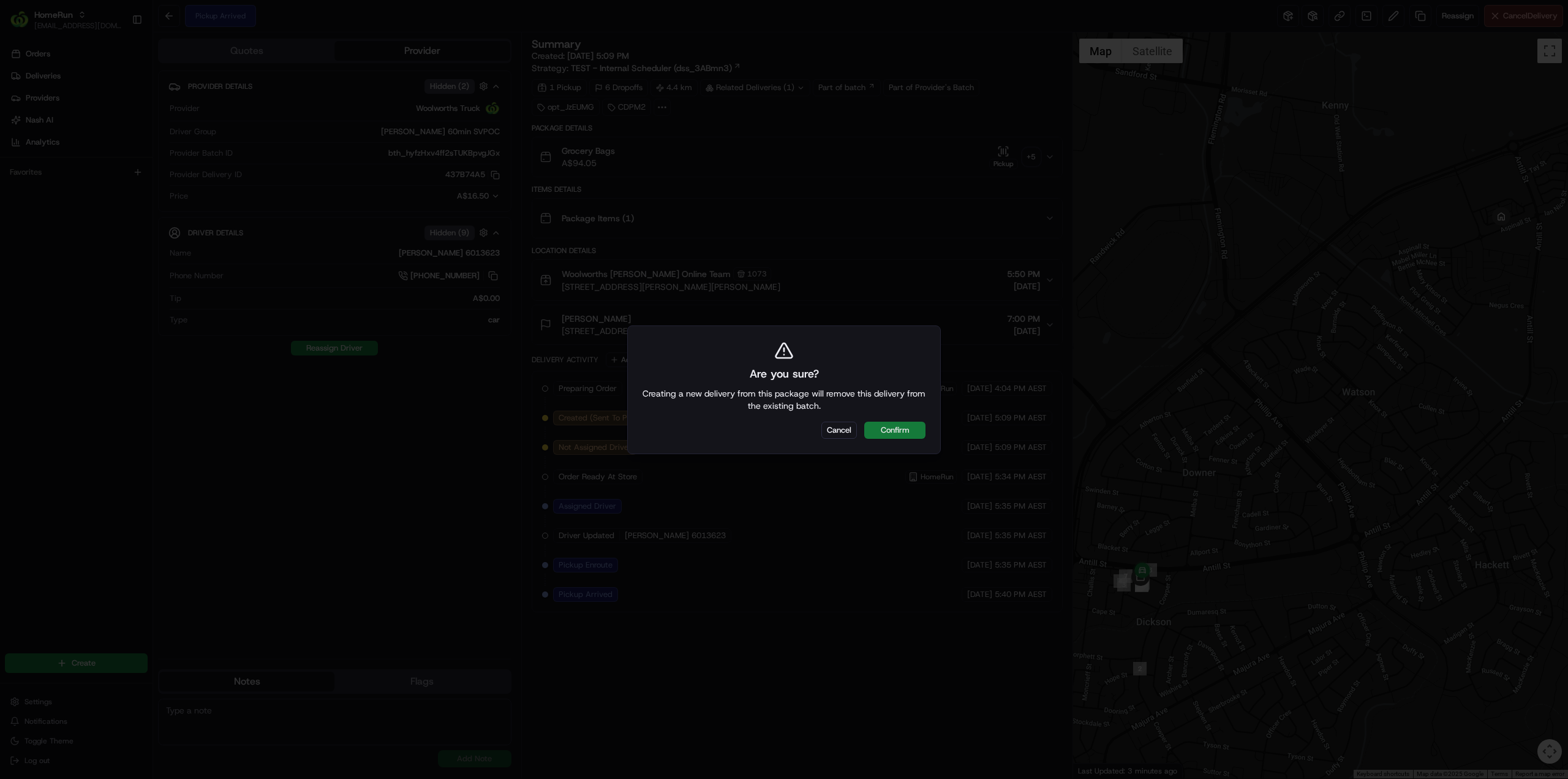
click at [915, 428] on button "Confirm" at bounding box center [895, 430] width 61 height 17
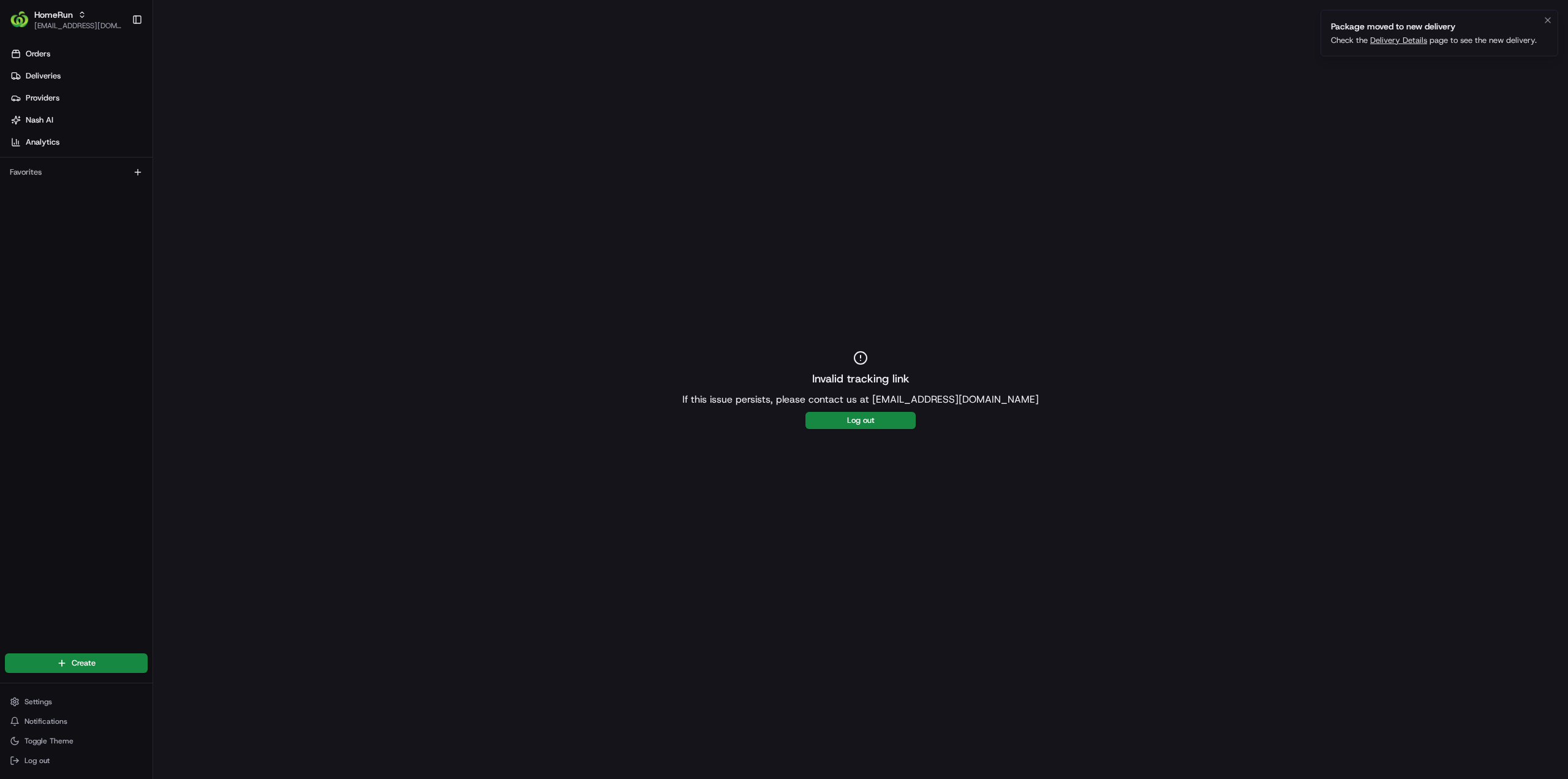
click at [1386, 36] on link "Delivery Details" at bounding box center [1399, 39] width 57 height 10
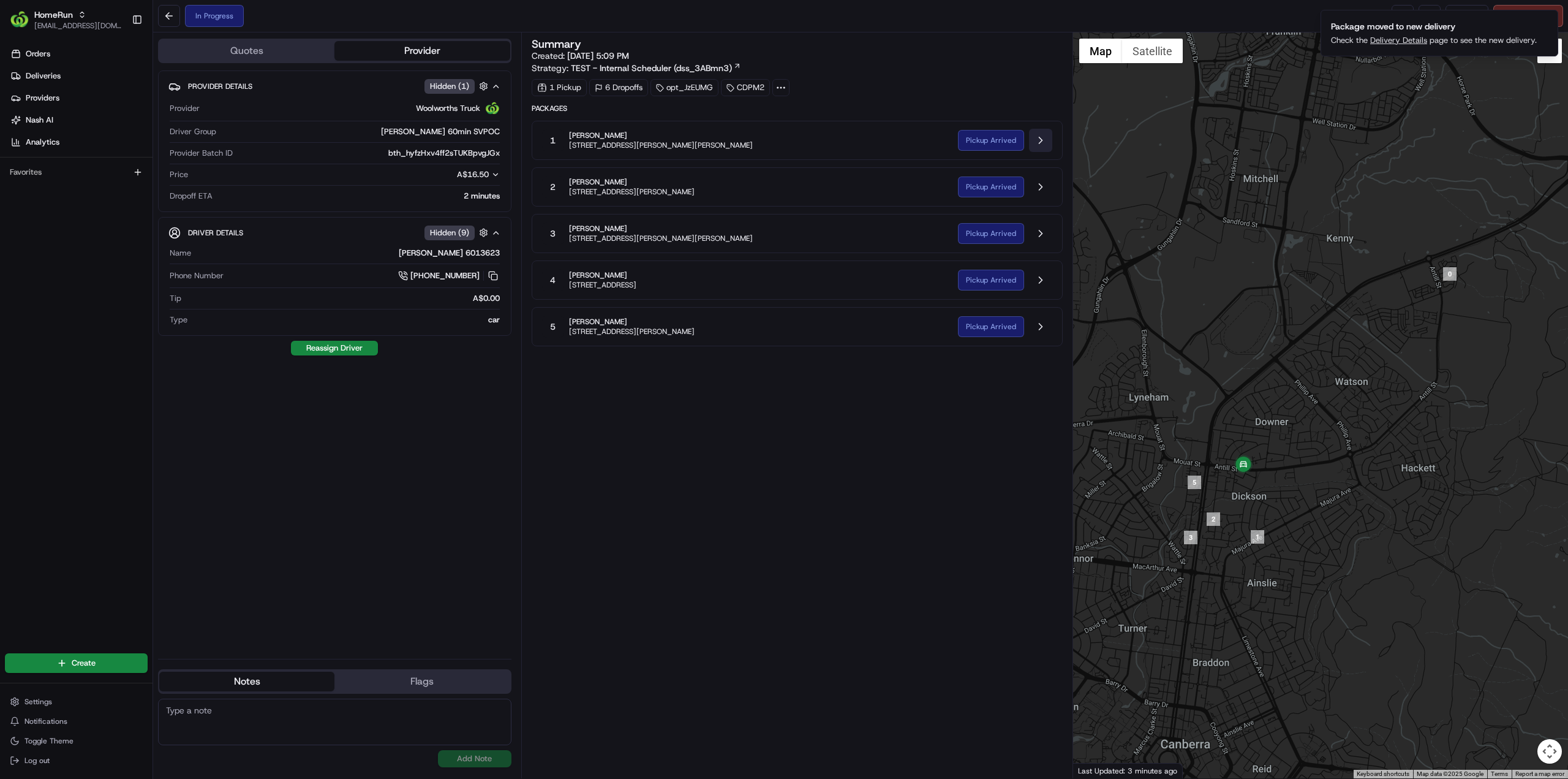
click at [1039, 140] on button at bounding box center [1041, 140] width 23 height 23
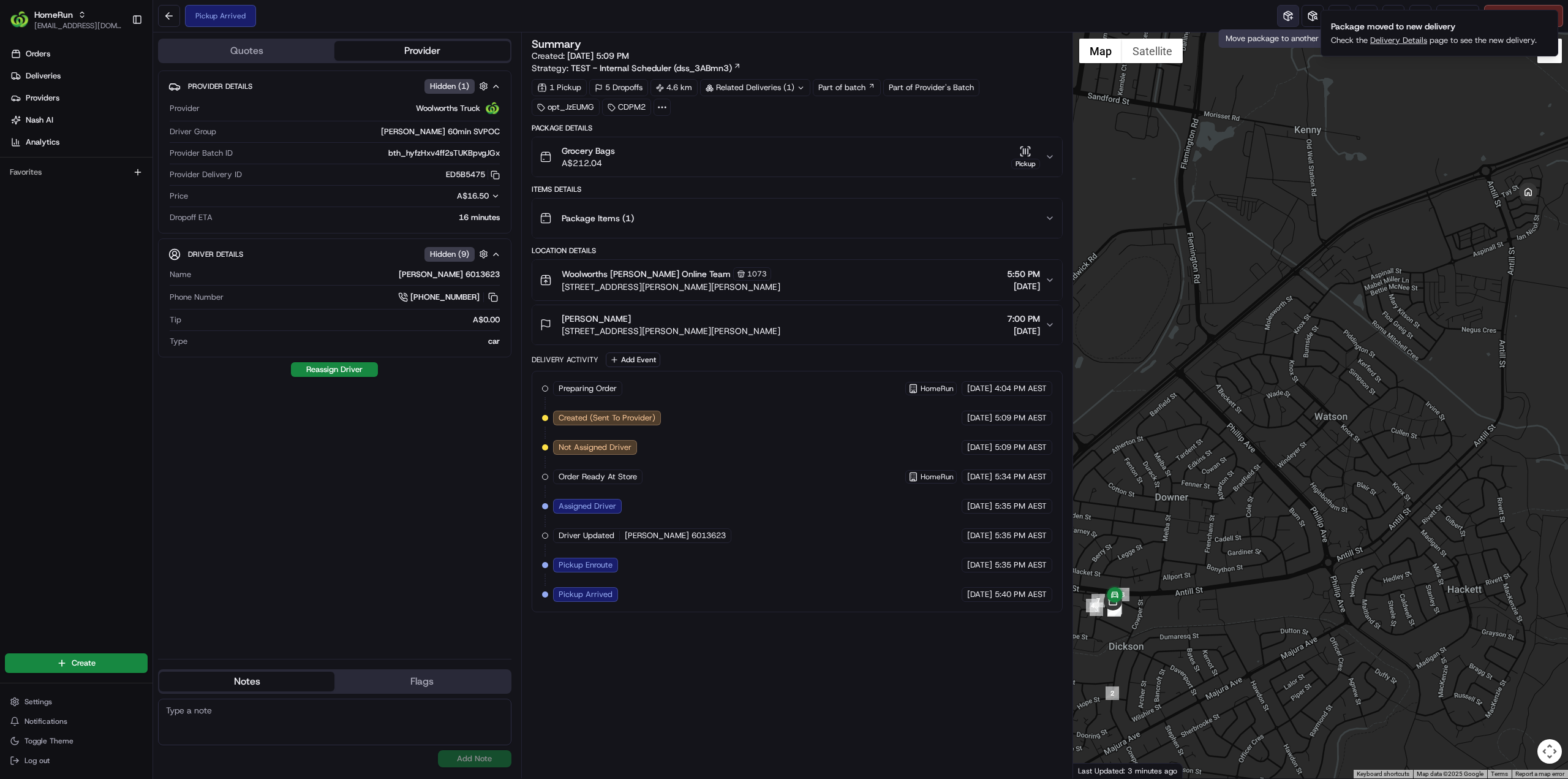
click at [1286, 13] on button at bounding box center [1288, 16] width 22 height 22
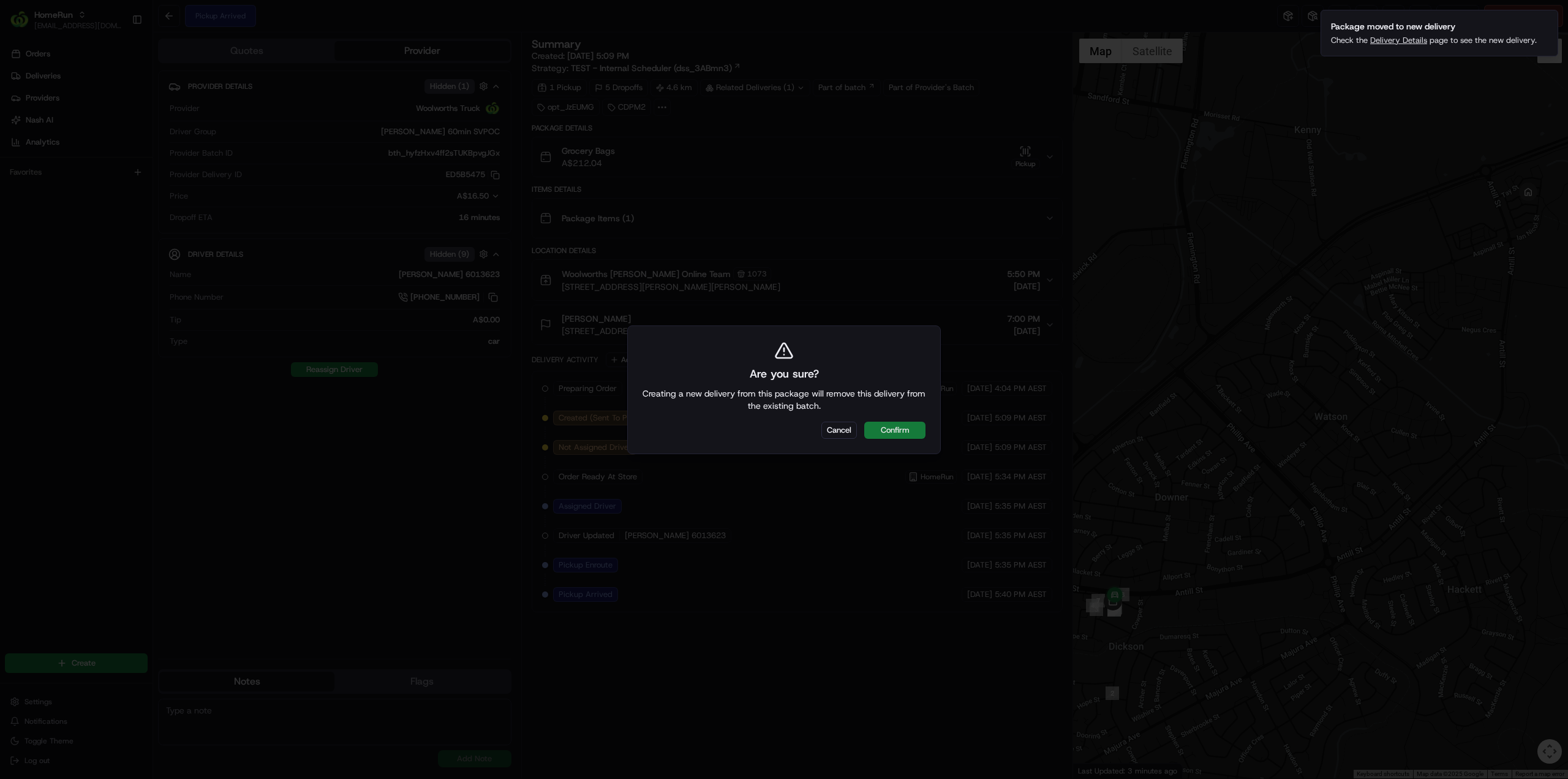
click at [907, 429] on button "Confirm" at bounding box center [895, 430] width 61 height 17
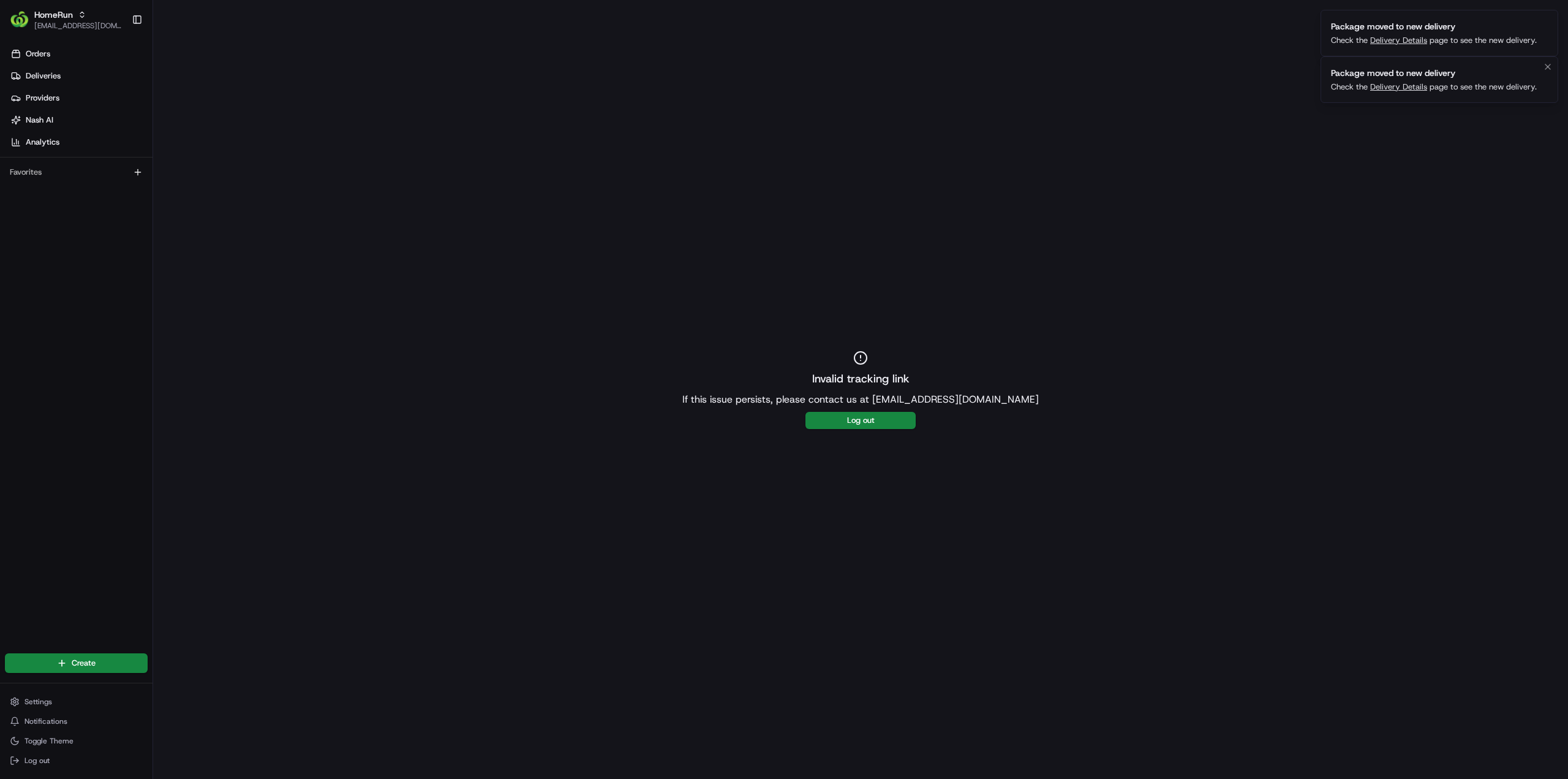
click at [1408, 75] on div "Package moved to new delivery" at bounding box center [1434, 73] width 206 height 12
click at [1408, 84] on link "Delivery Details" at bounding box center [1399, 86] width 57 height 10
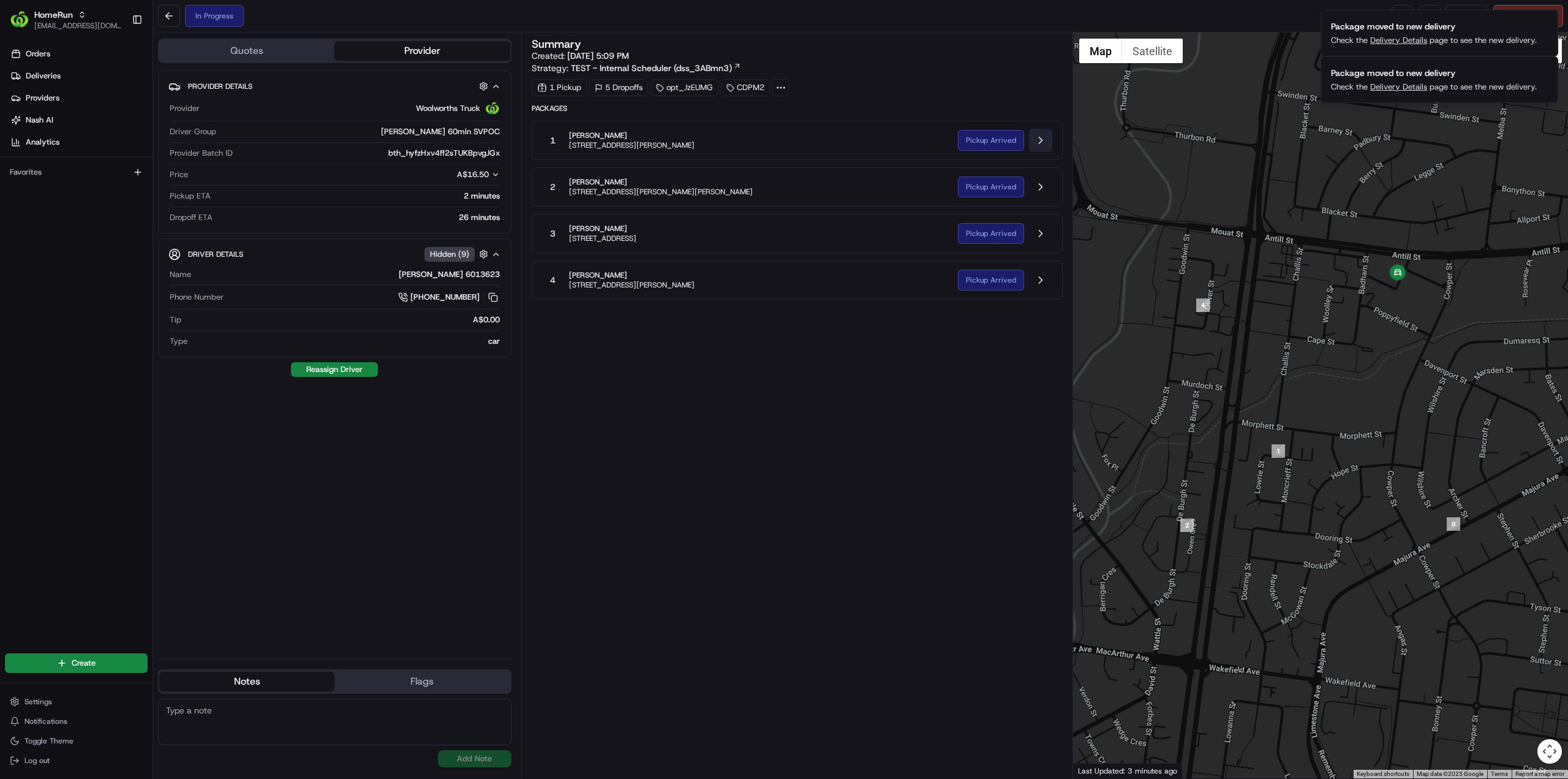
click at [1043, 139] on button at bounding box center [1041, 140] width 23 height 23
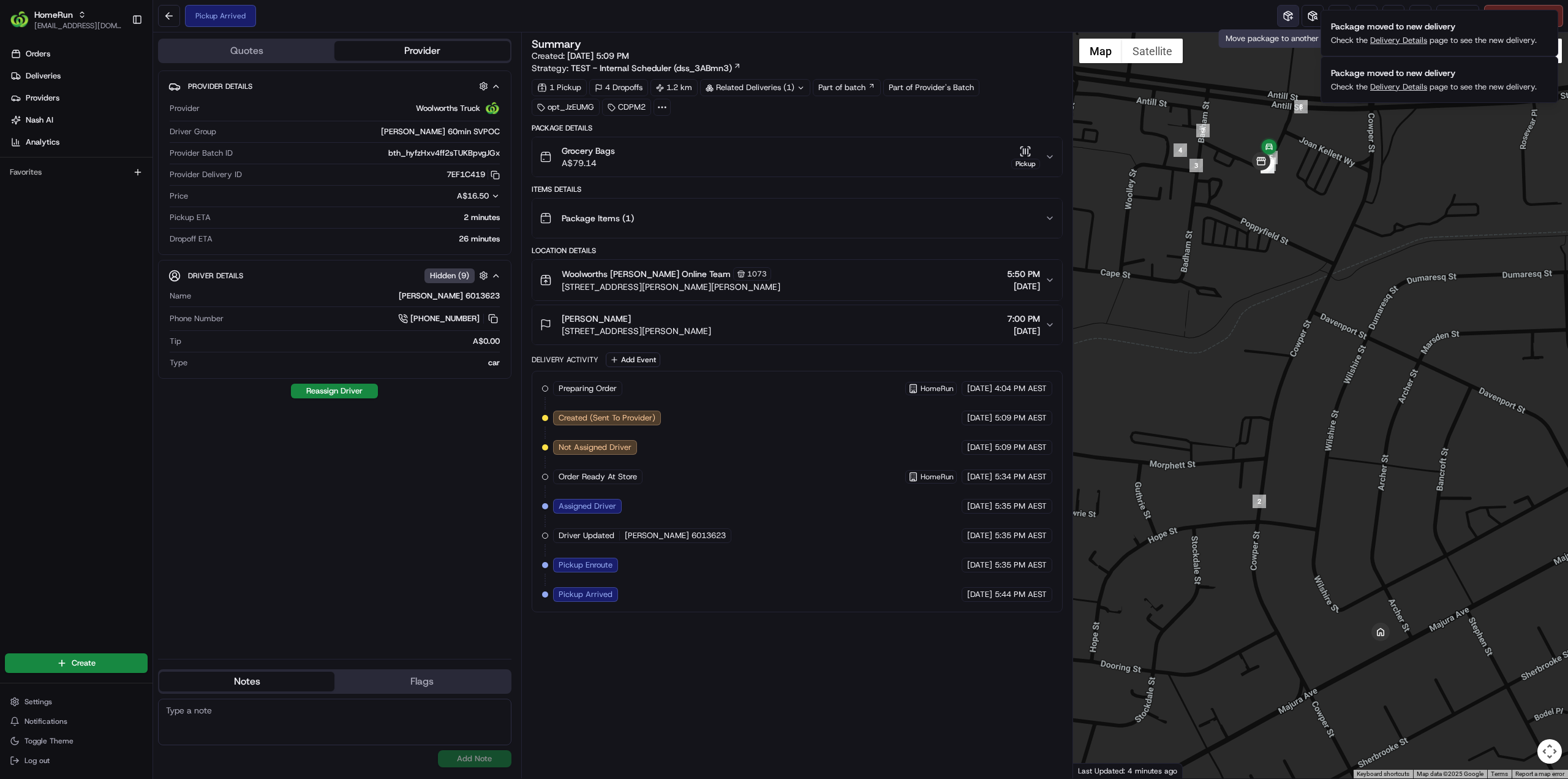
click at [1295, 16] on button at bounding box center [1288, 16] width 22 height 22
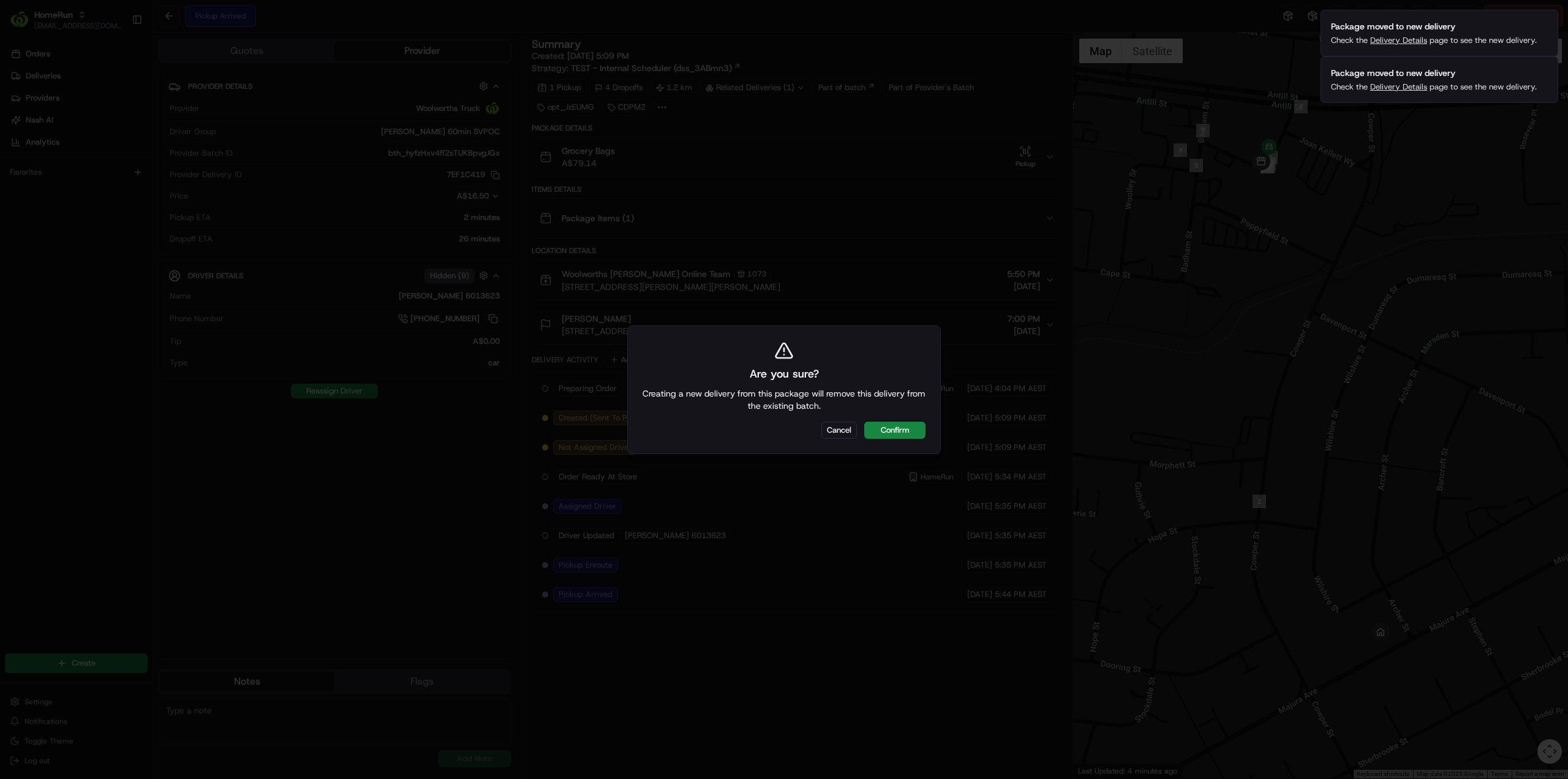
click at [909, 429] on button "Confirm" at bounding box center [895, 430] width 61 height 17
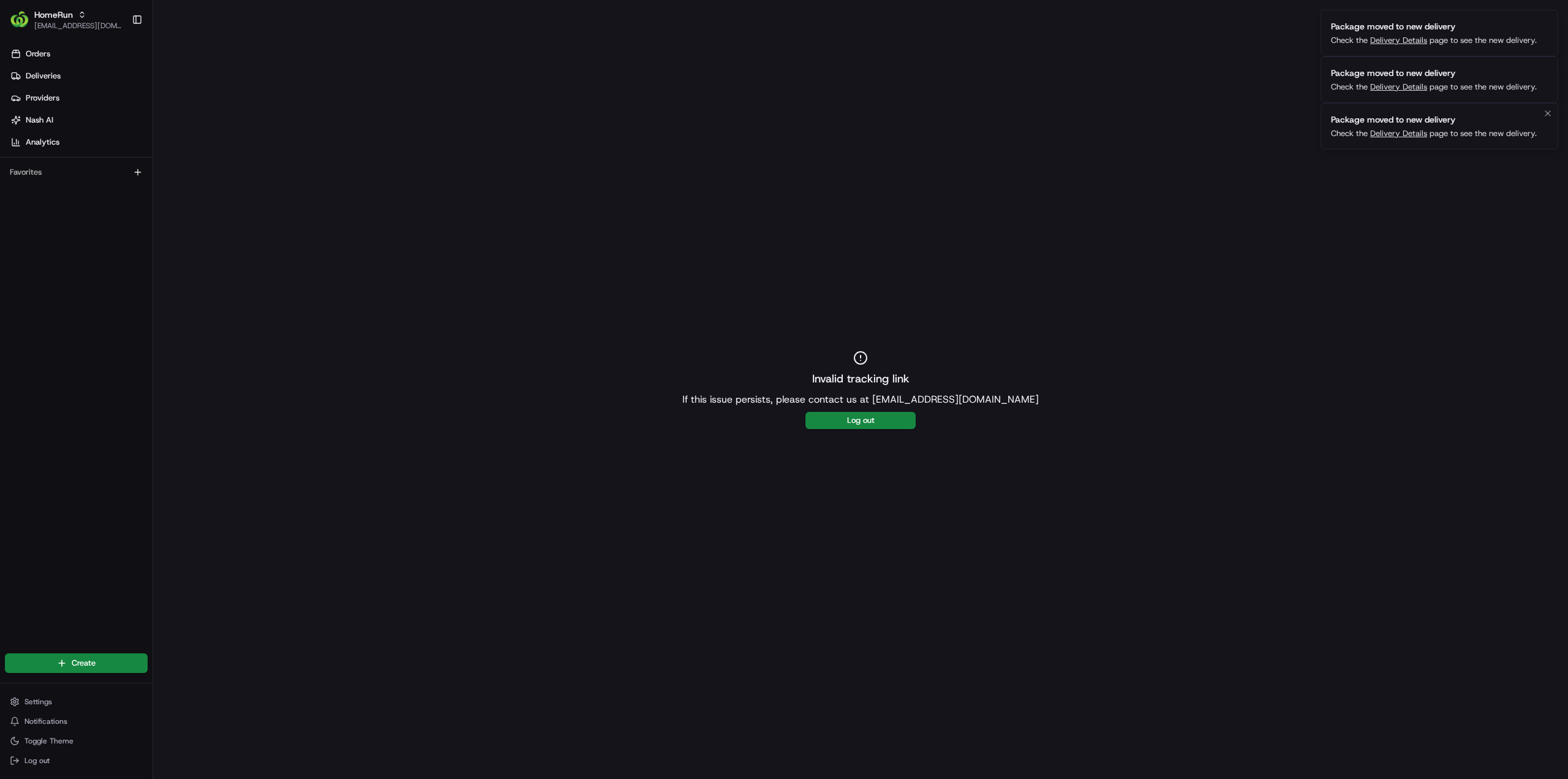
click at [1403, 135] on link "Delivery Details" at bounding box center [1399, 133] width 57 height 10
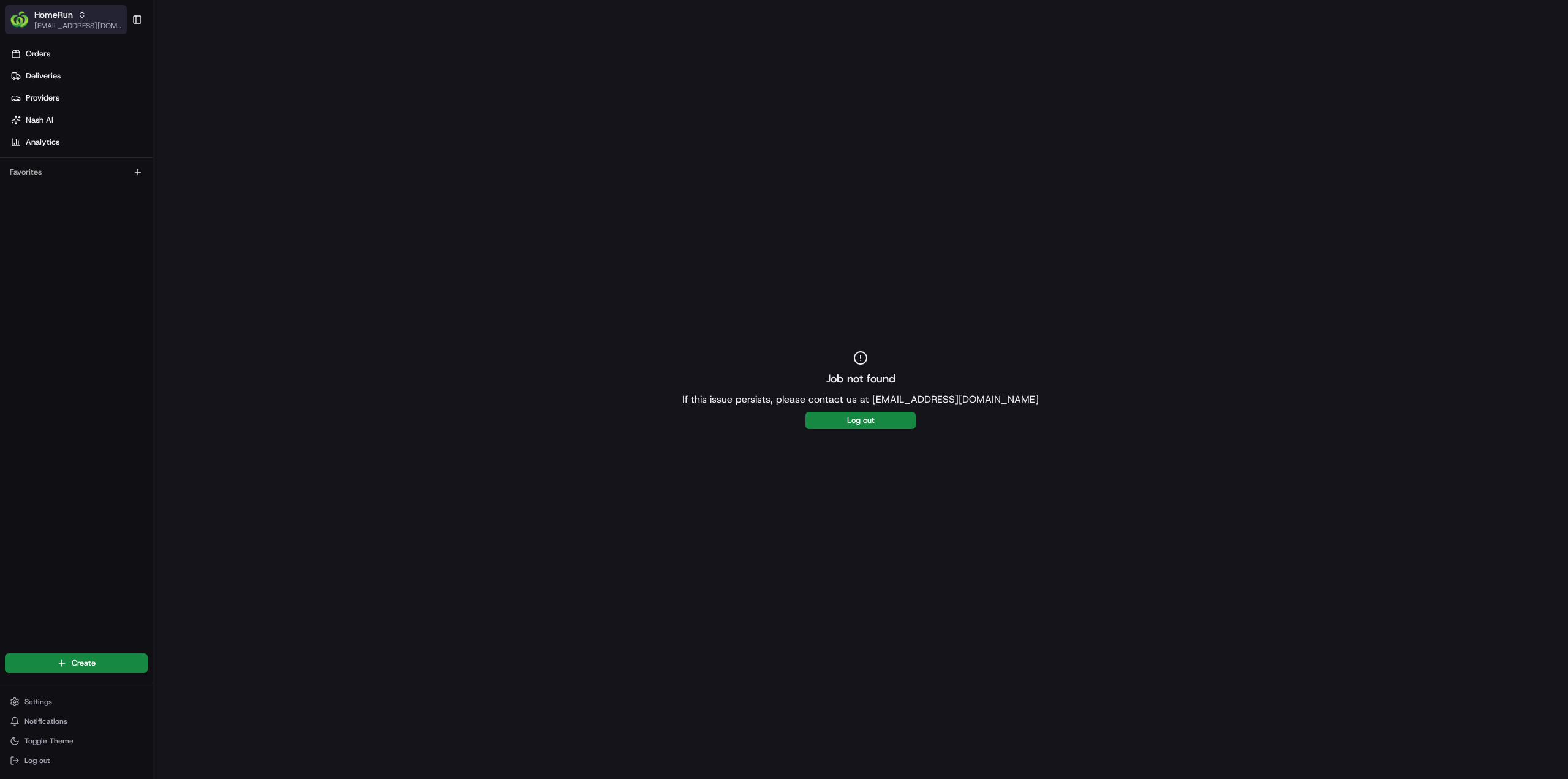
click at [76, 25] on span "[EMAIL_ADDRESS][DOMAIN_NAME]" at bounding box center [78, 26] width 88 height 10
click at [181, 86] on span "MILKRUN" at bounding box center [173, 88] width 33 height 11
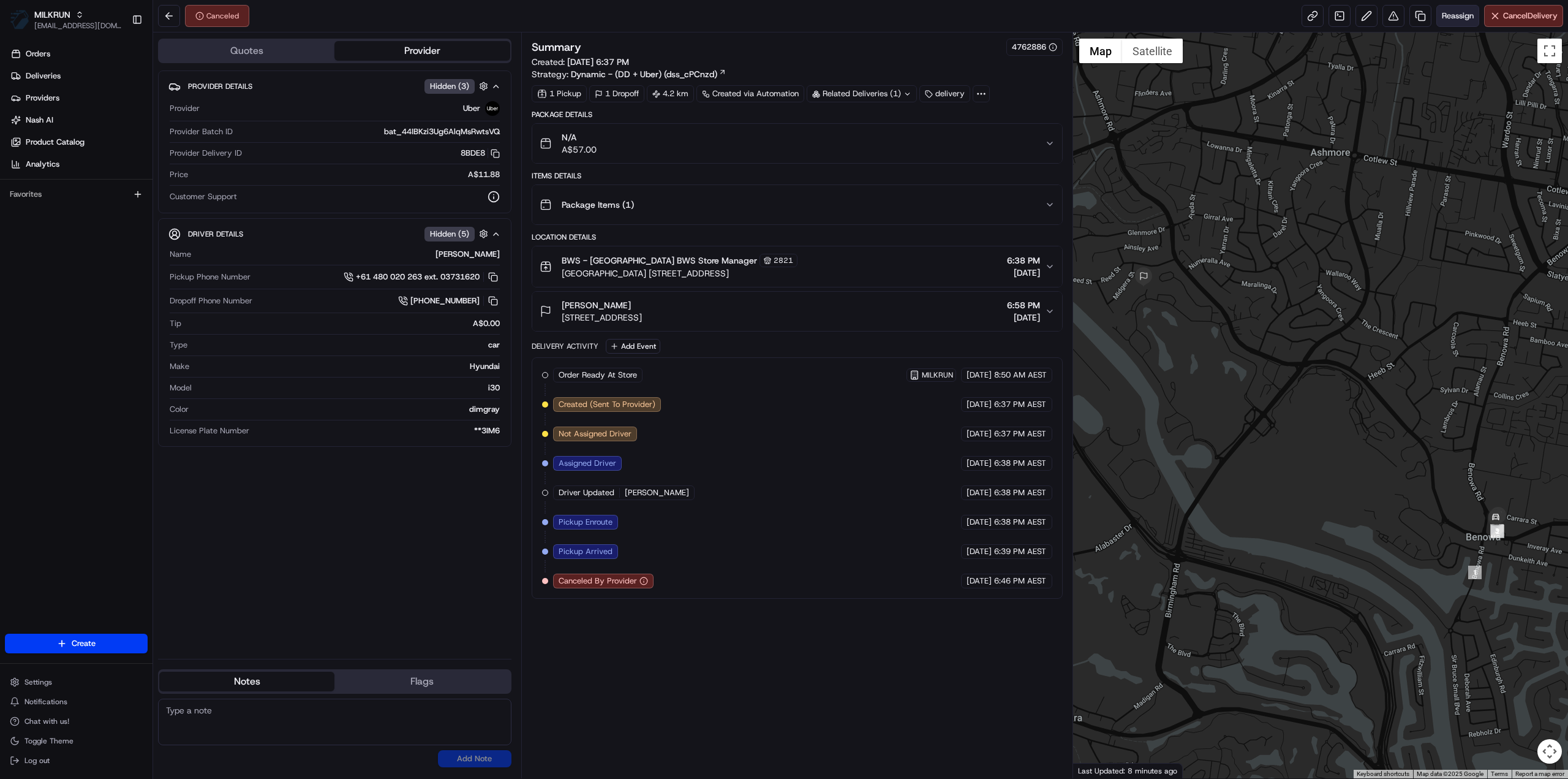
click at [1456, 18] on span "Reassign" at bounding box center [1458, 16] width 32 height 11
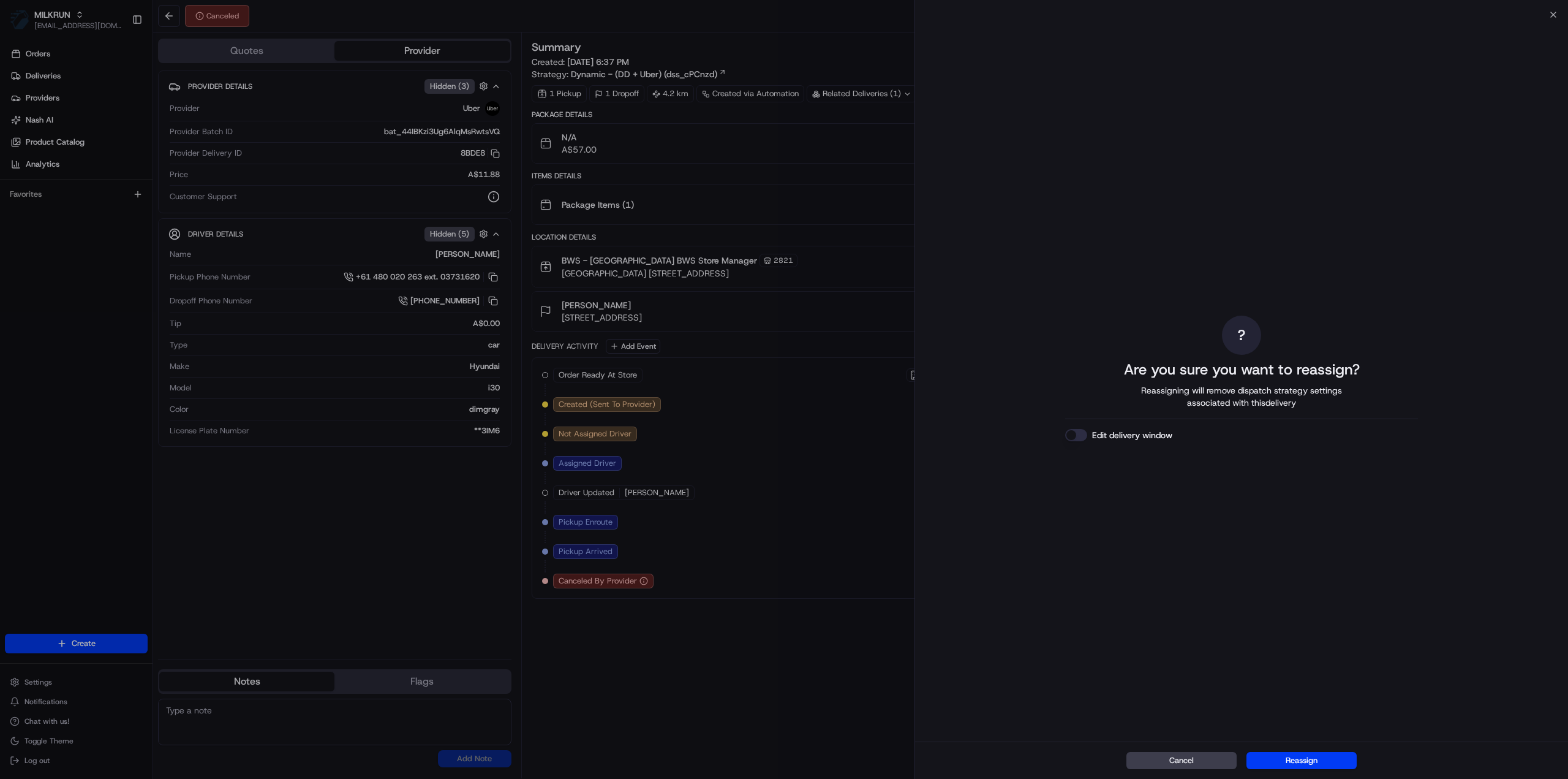
click at [1278, 773] on div "Cancel Reassign" at bounding box center [1241, 760] width 653 height 37
click at [1278, 767] on button "Reassign" at bounding box center [1302, 760] width 110 height 17
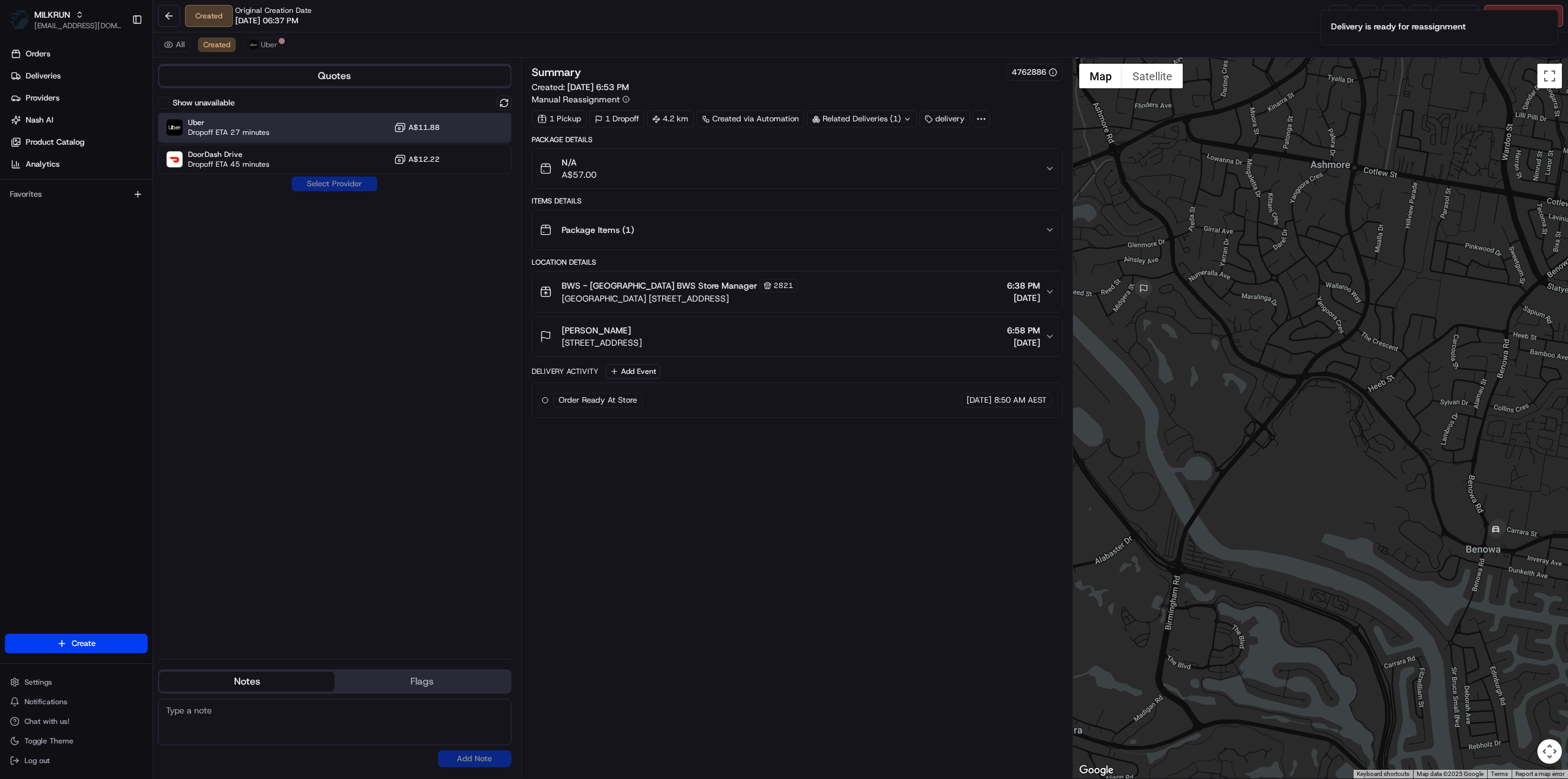
click at [284, 122] on div "Uber Dropoff ETA 27 minutes A$11.88" at bounding box center [335, 127] width 354 height 29
click at [303, 180] on button "Assign Provider" at bounding box center [335, 184] width 87 height 15
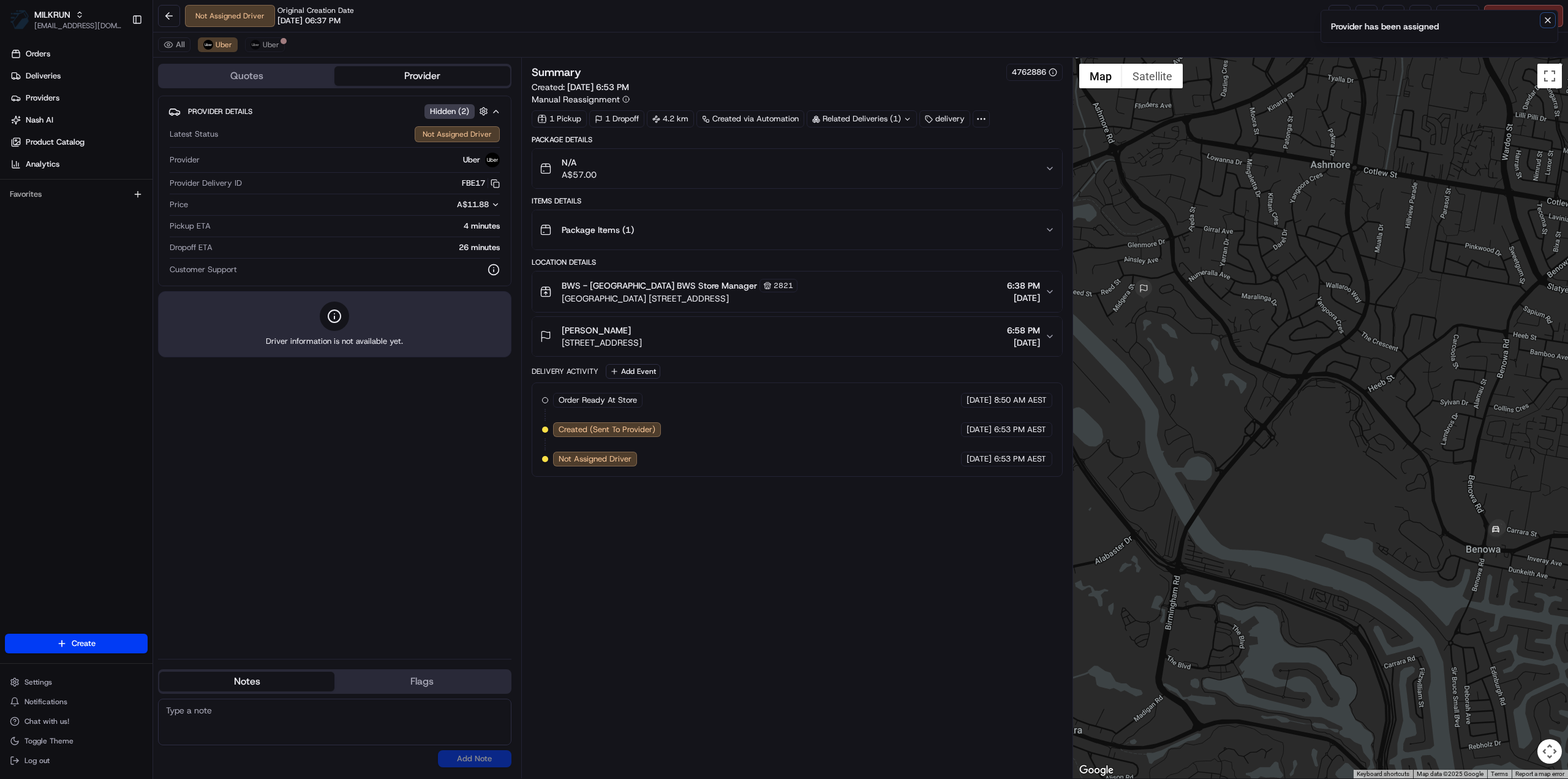
click at [1548, 16] on icon "Notifications (F8)" at bounding box center [1548, 20] width 10 height 10
click at [1341, 20] on link at bounding box center [1339, 16] width 22 height 22
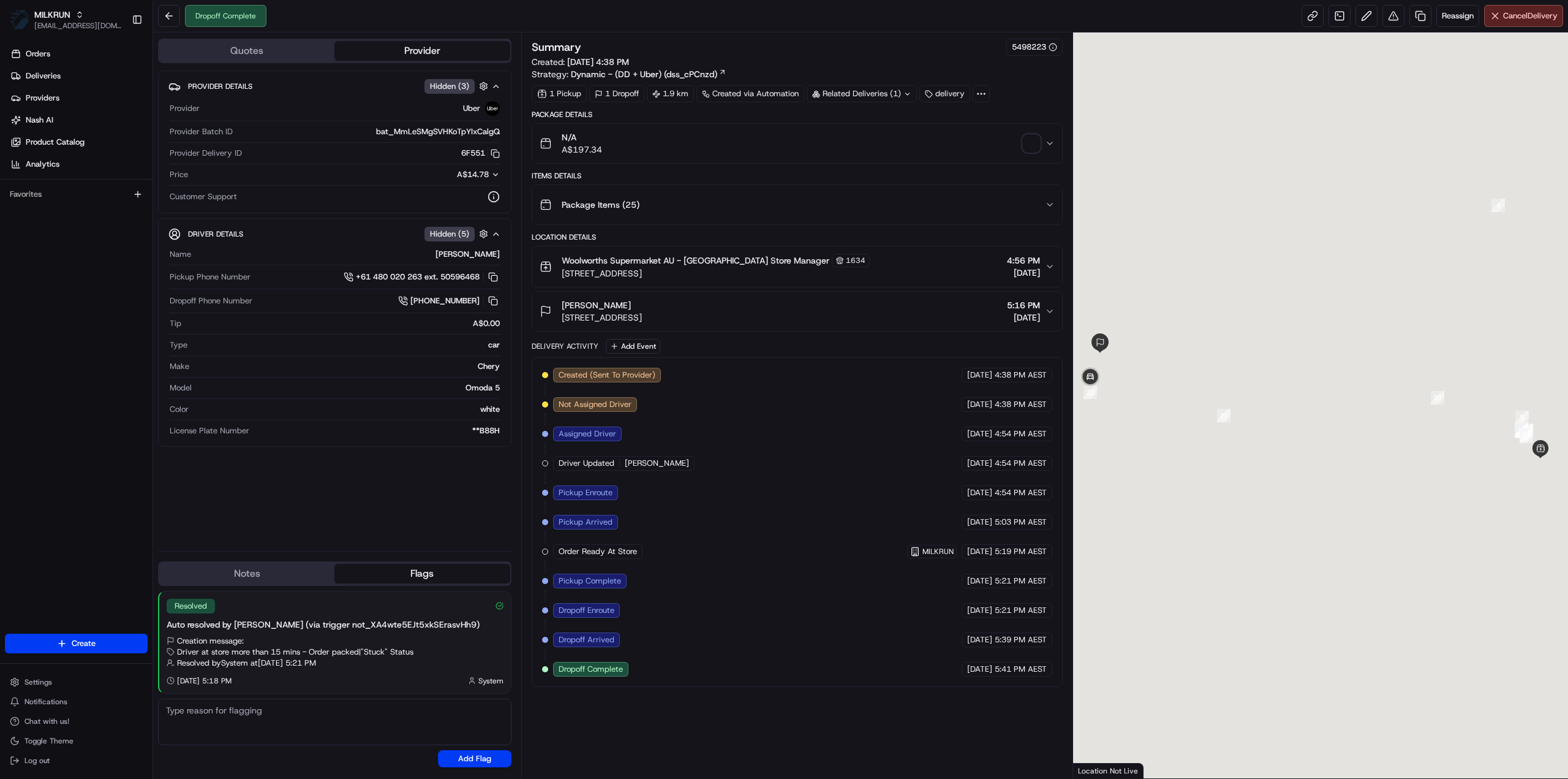
click at [895, 85] on div "Related Deliveries (1)" at bounding box center [862, 93] width 110 height 17
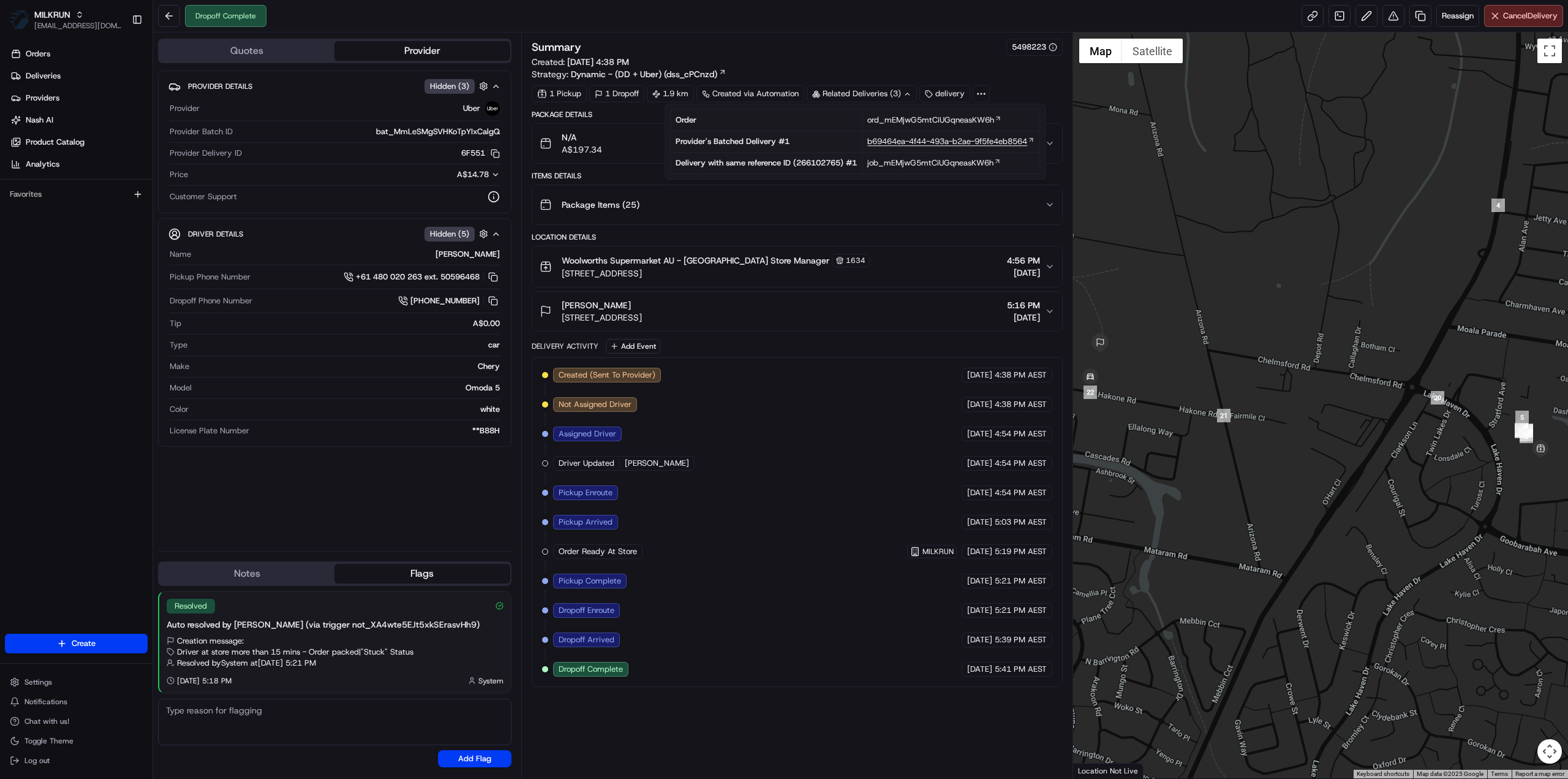
click at [901, 143] on span "b69464ea-4f44-493a-b2ae-9f5fe4eb8564" at bounding box center [947, 142] width 160 height 11
click at [1392, 14] on button at bounding box center [1394, 16] width 22 height 22
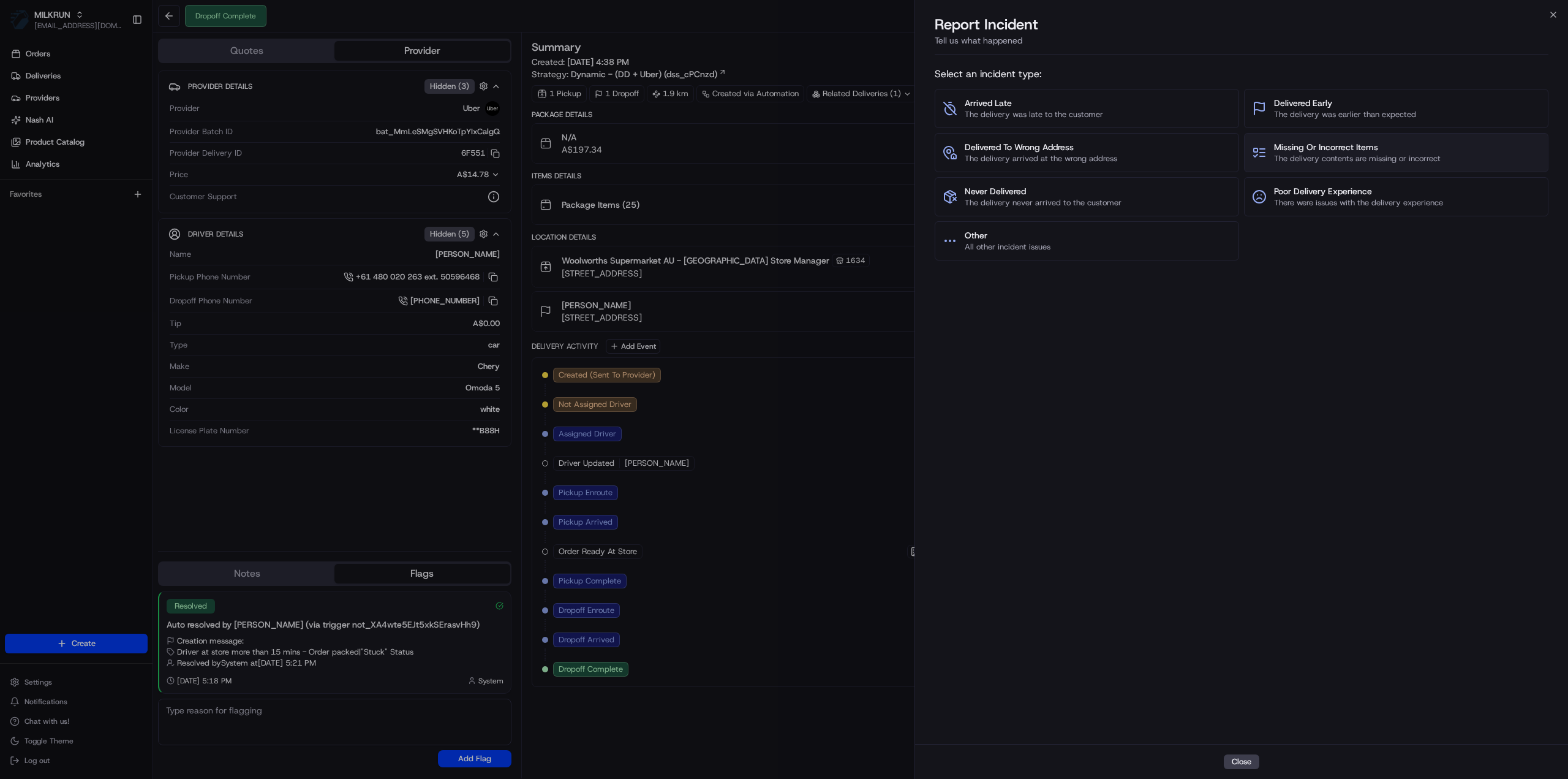
click at [1353, 151] on span "Missing Or Incorrect Items" at bounding box center [1357, 147] width 167 height 12
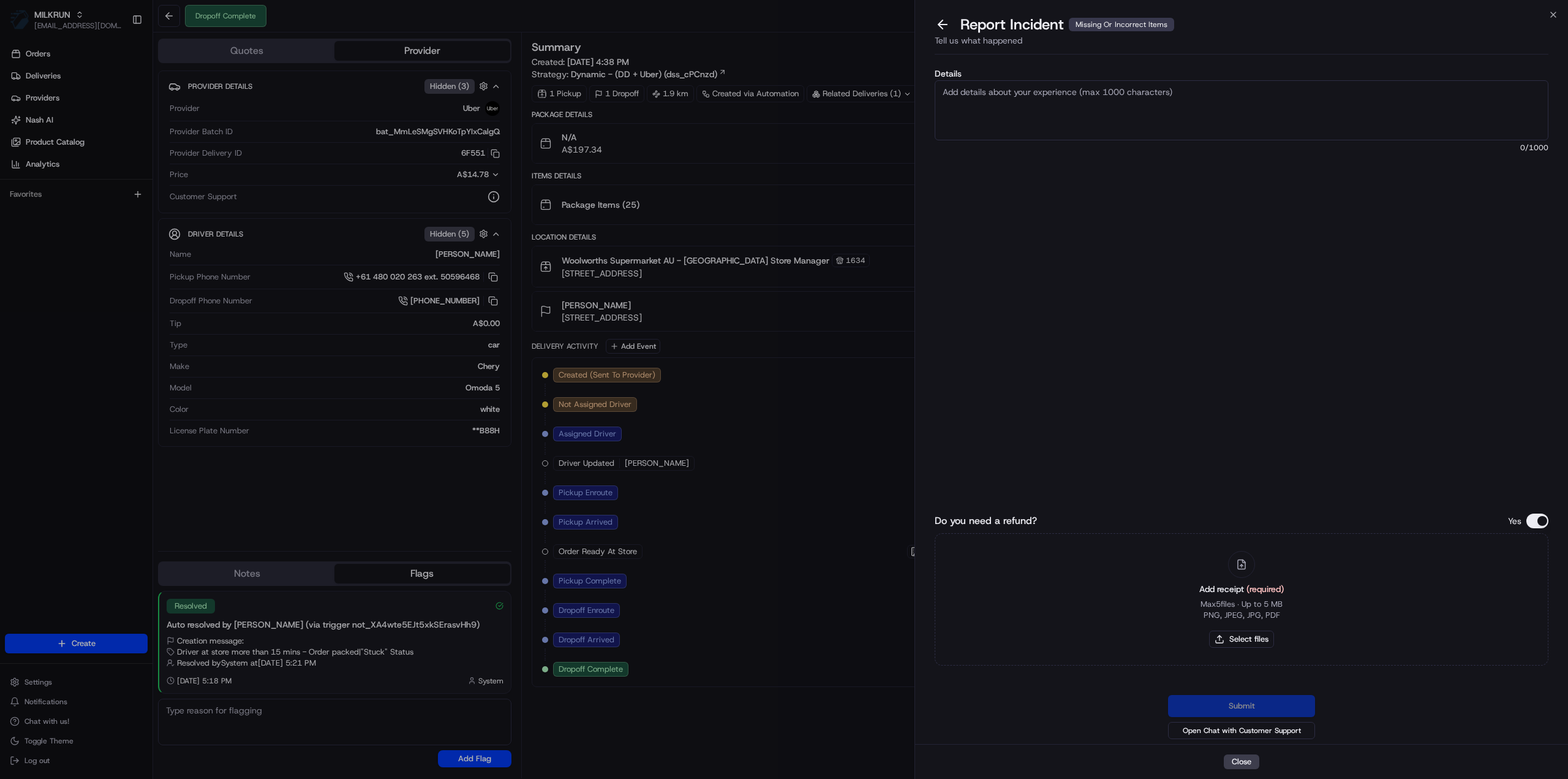
click at [1032, 133] on textarea "Details" at bounding box center [1241, 110] width 614 height 60
click at [1075, 95] on textarea "Details" at bounding box center [1241, 110] width 614 height 60
paste textarea "Macro Organic Australian Extra Lean Stir Fry Beef 450g x 2"
type textarea "Macro Organic Australian Extra Lean Stir Fry Beef 450g x 2 Batch Delivery - Sto…"
click at [1244, 639] on button "Select files" at bounding box center [1241, 639] width 65 height 17
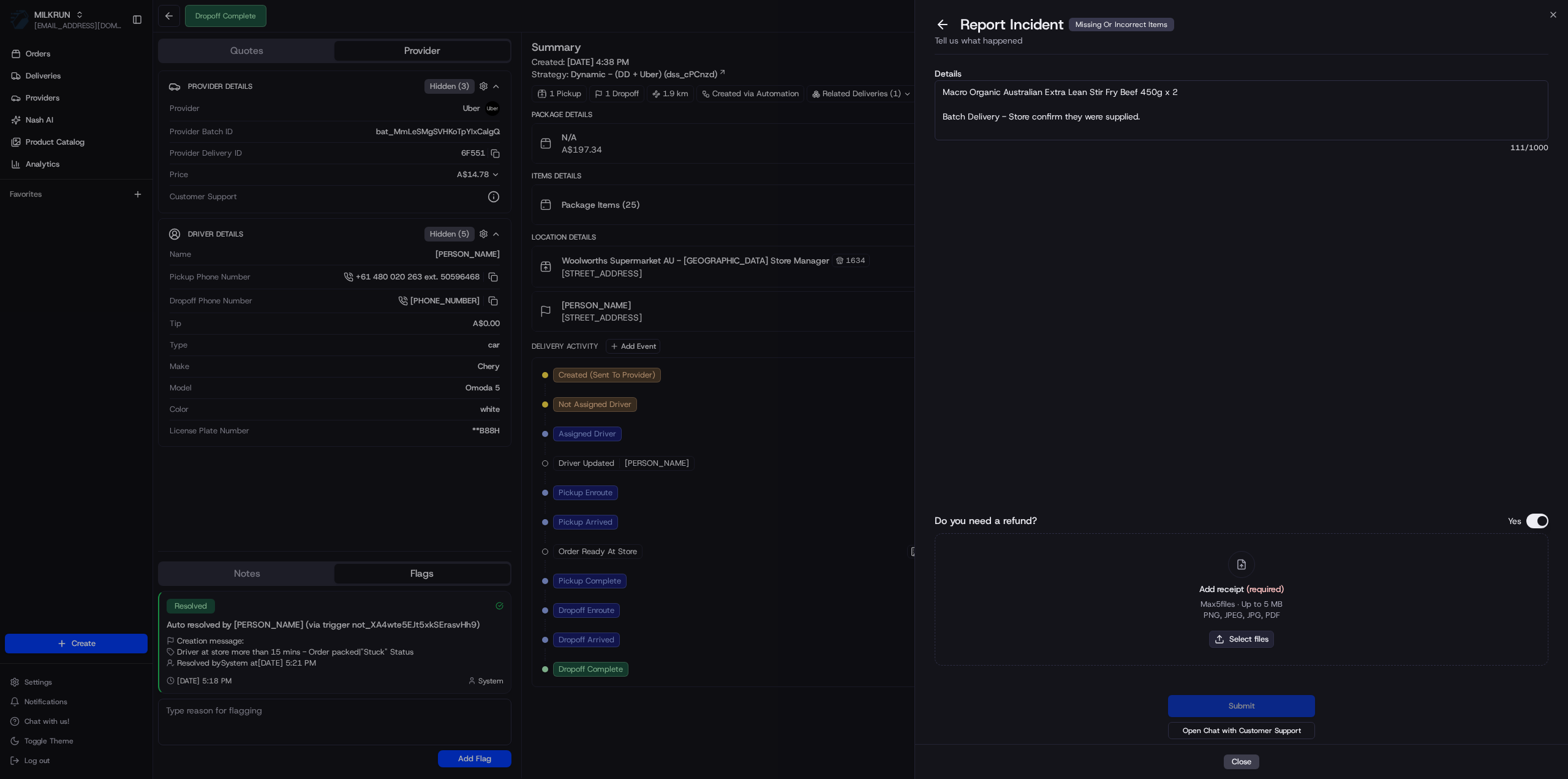
type input "C:\fakepath\Sarah - Invoice.pdf"
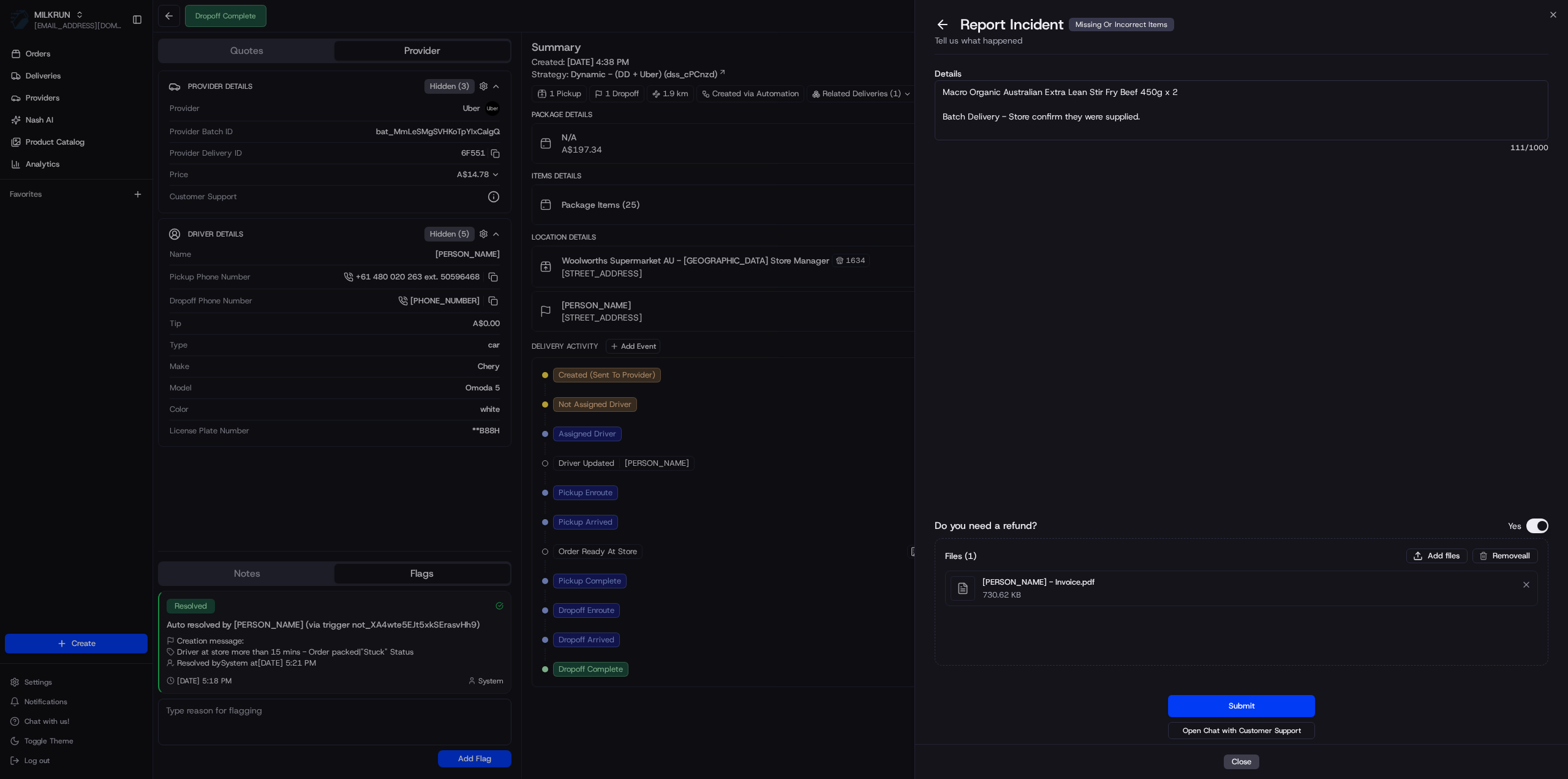
click at [1245, 699] on button "Submit" at bounding box center [1241, 706] width 147 height 22
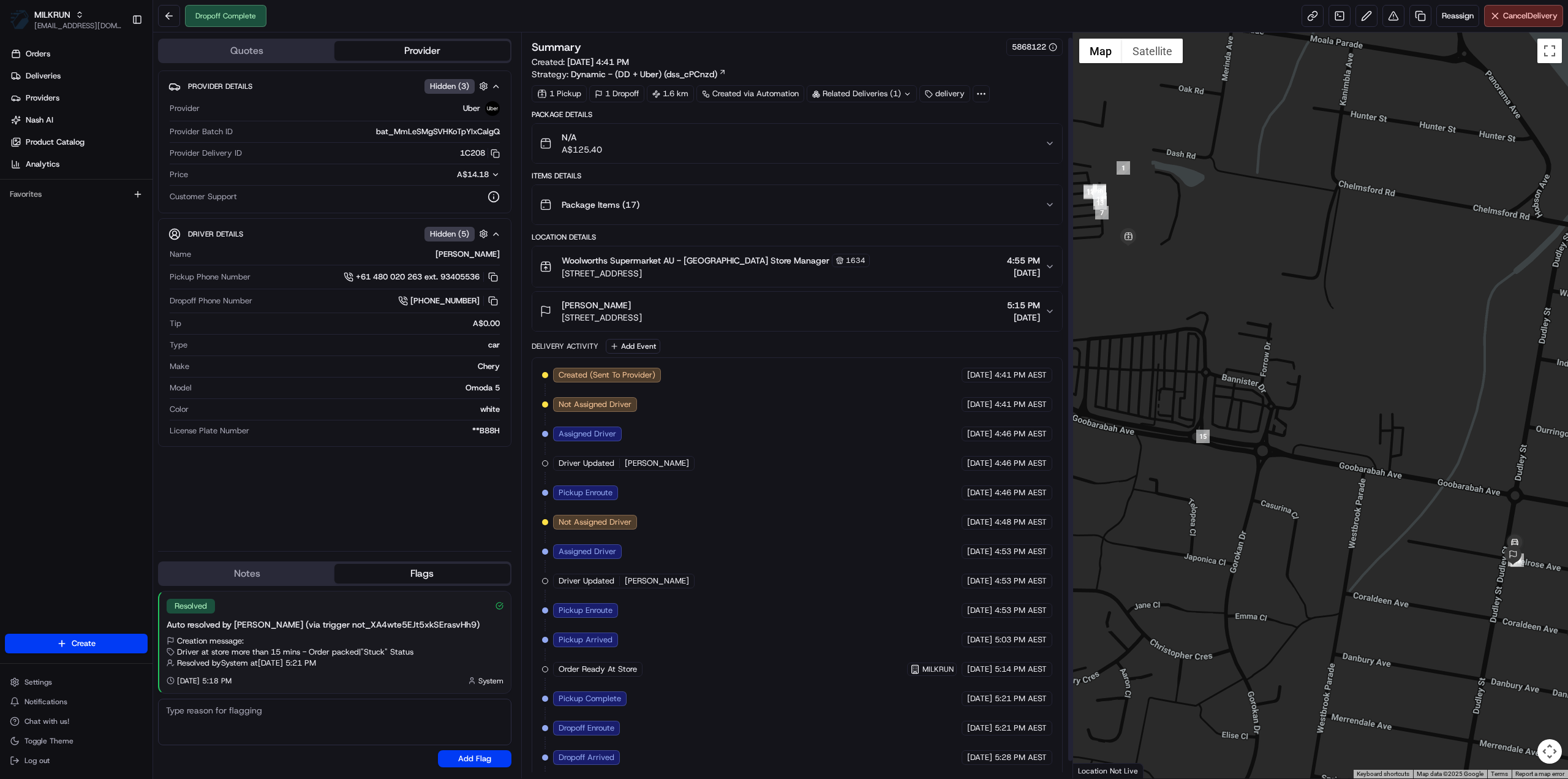
scroll to position [22, 0]
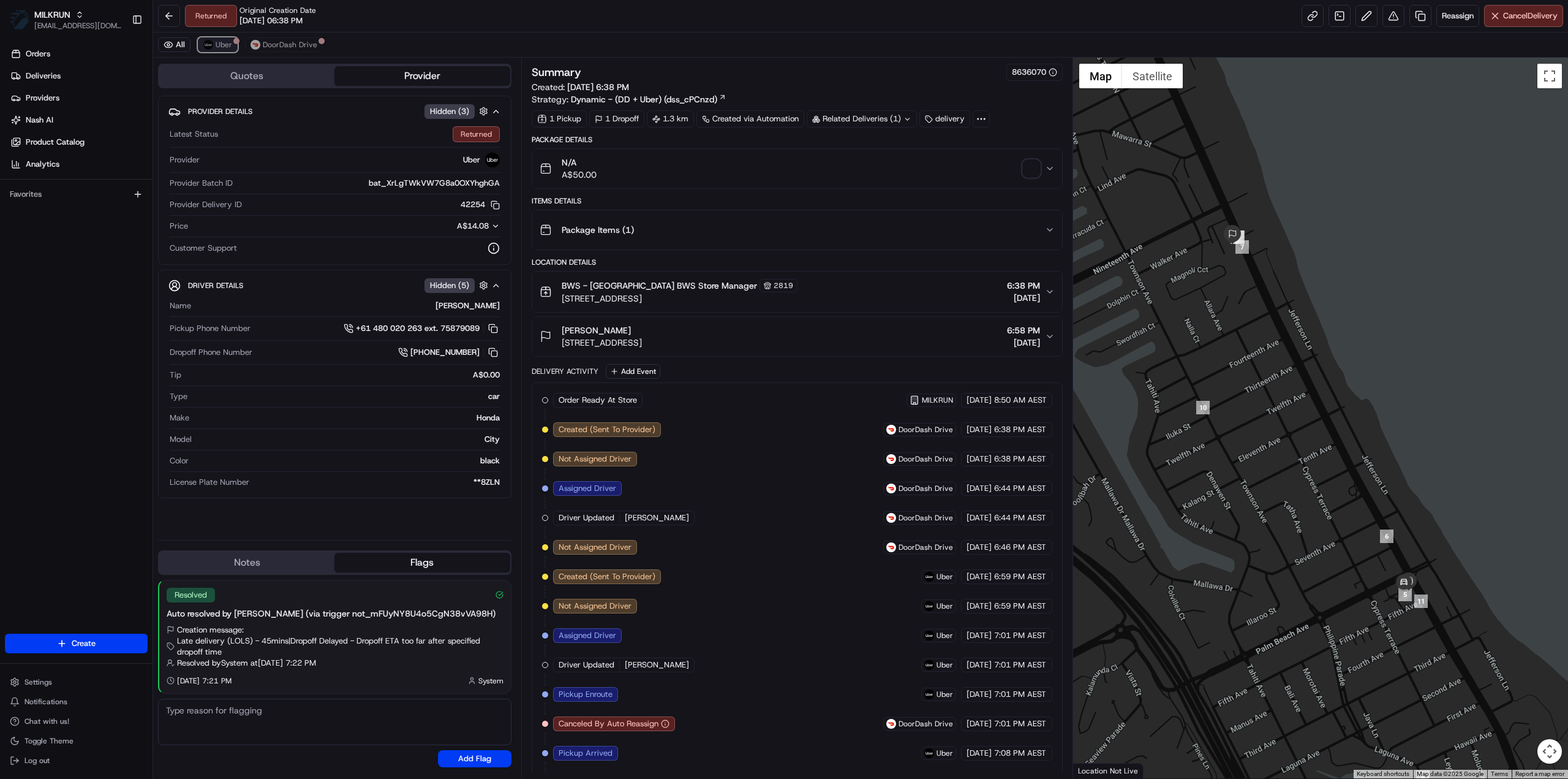
click at [227, 45] on span "Uber" at bounding box center [224, 45] width 16 height 10
click at [1452, 16] on span "Reassign" at bounding box center [1458, 16] width 32 height 11
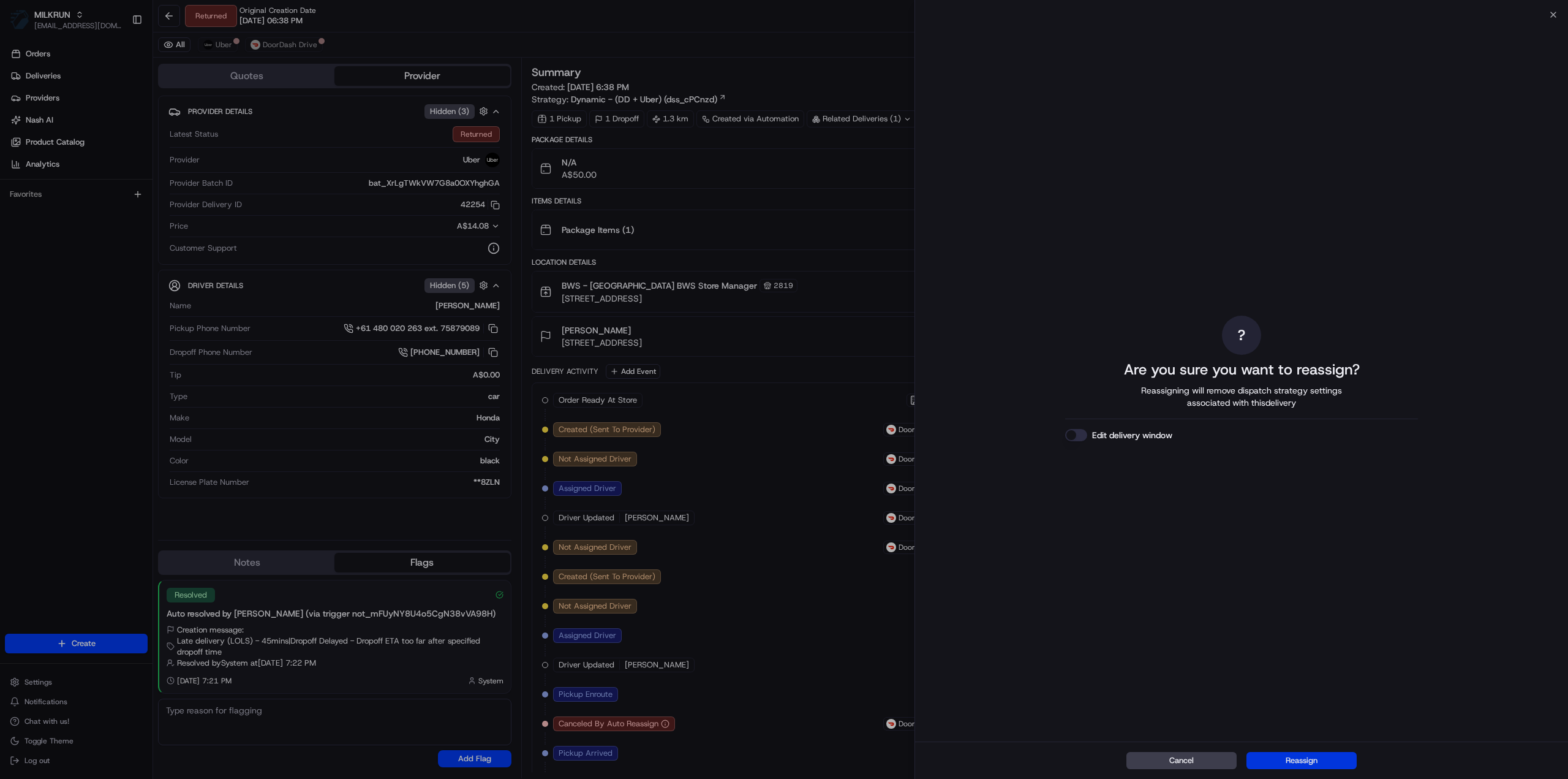
click at [1297, 761] on button "Reassign" at bounding box center [1302, 760] width 110 height 17
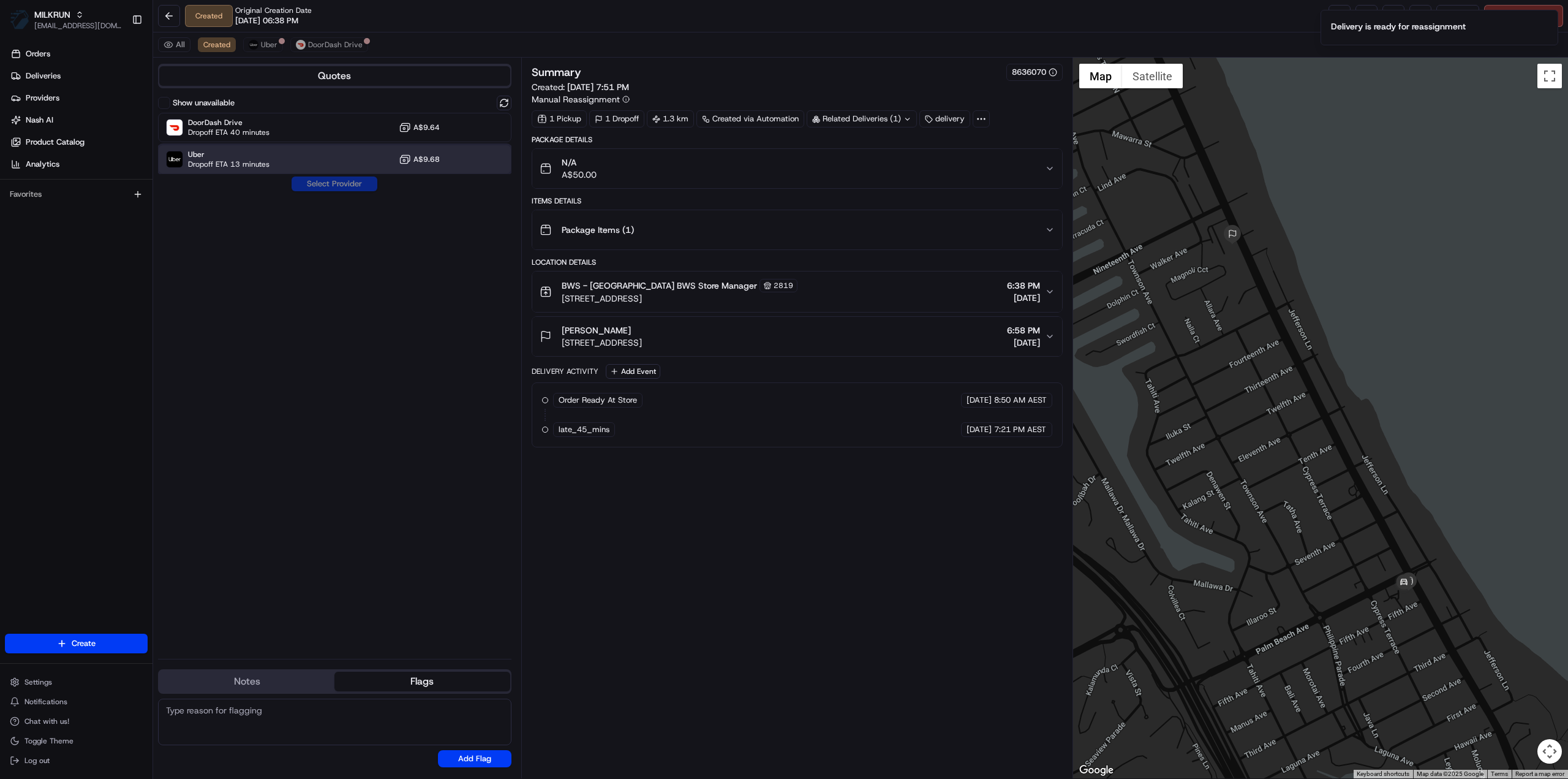
drag, startPoint x: 237, startPoint y: 157, endPoint x: 271, endPoint y: 175, distance: 38.5
click at [237, 158] on span "Uber" at bounding box center [229, 154] width 82 height 10
click at [348, 190] on button "Assign Provider" at bounding box center [335, 184] width 87 height 15
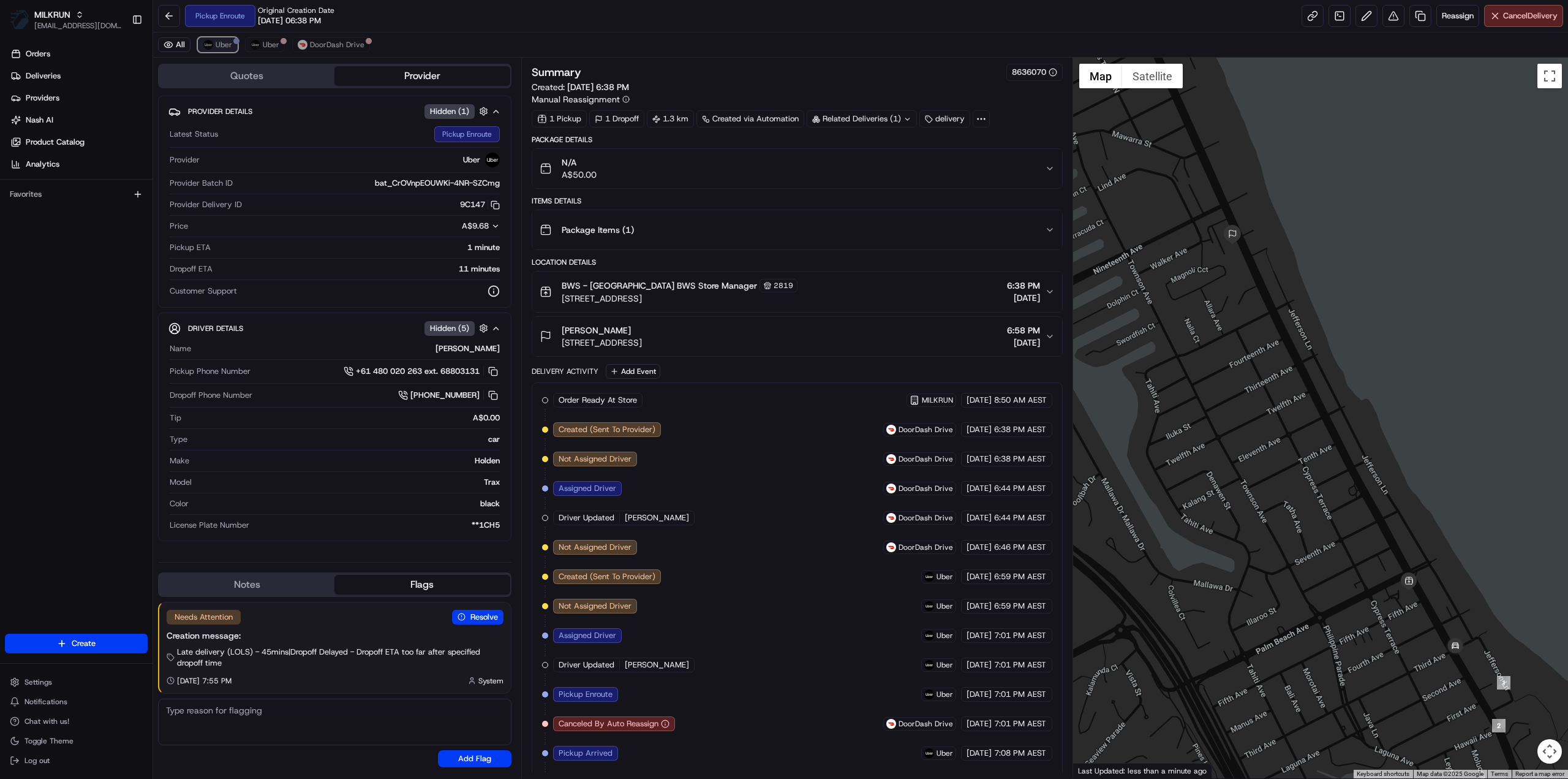
click at [225, 40] on span "Uber" at bounding box center [224, 45] width 16 height 10
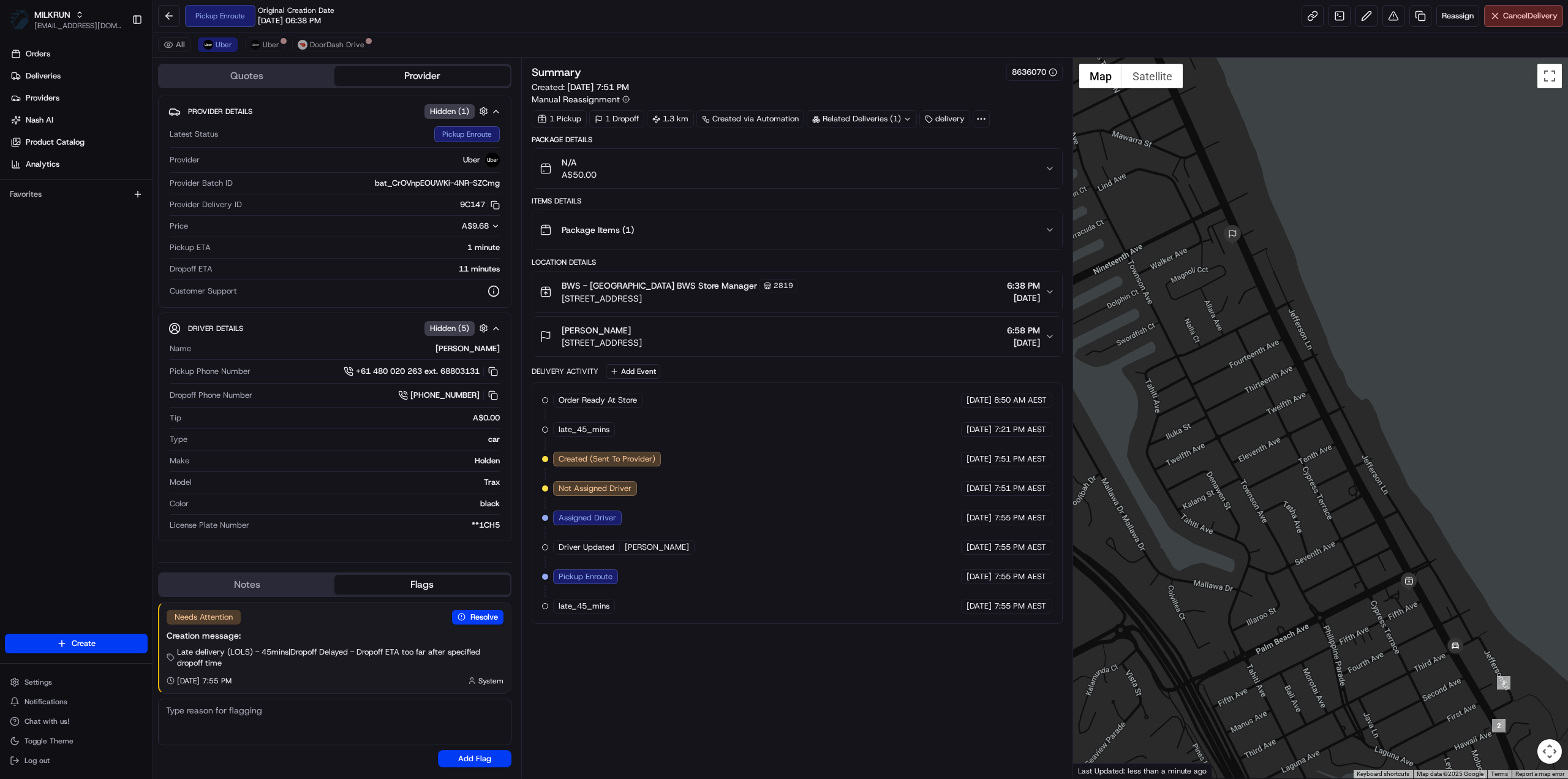
click at [980, 123] on div at bounding box center [981, 118] width 17 height 17
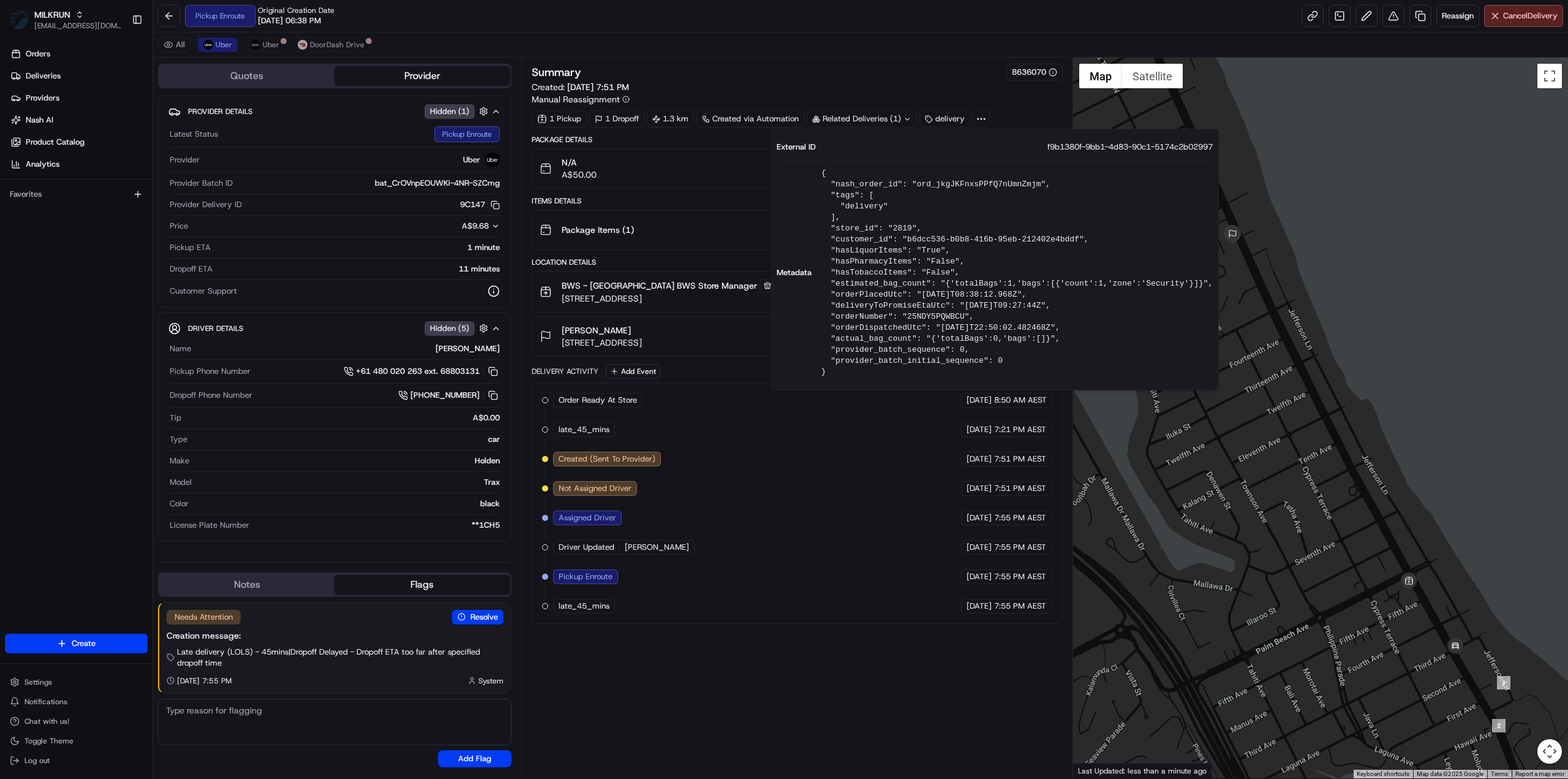
click at [980, 120] on icon at bounding box center [982, 119] width 11 height 11
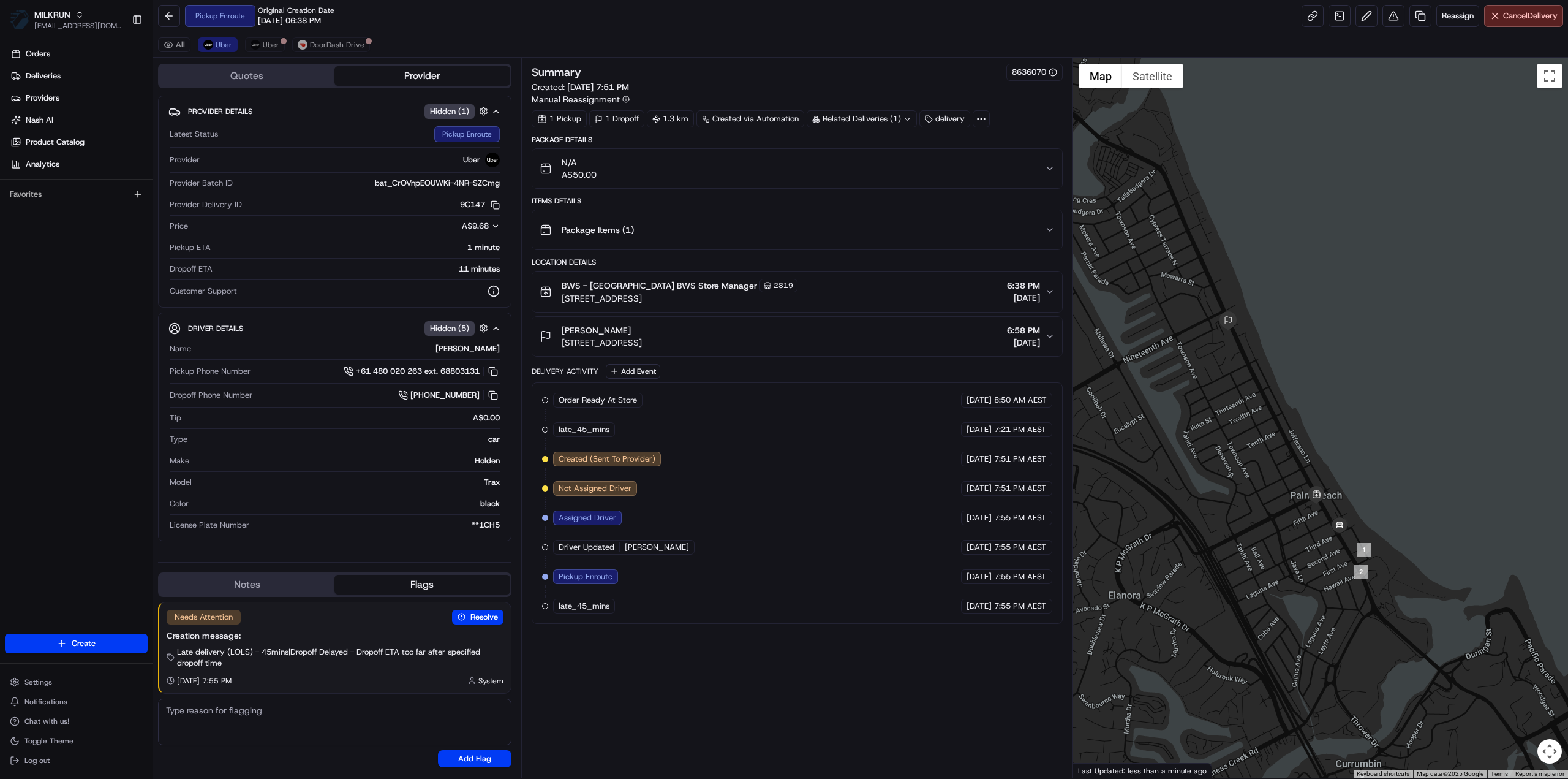
drag, startPoint x: 1386, startPoint y: 644, endPoint x: 1280, endPoint y: 540, distance: 148.5
click at [1280, 540] on div at bounding box center [1321, 418] width 496 height 720
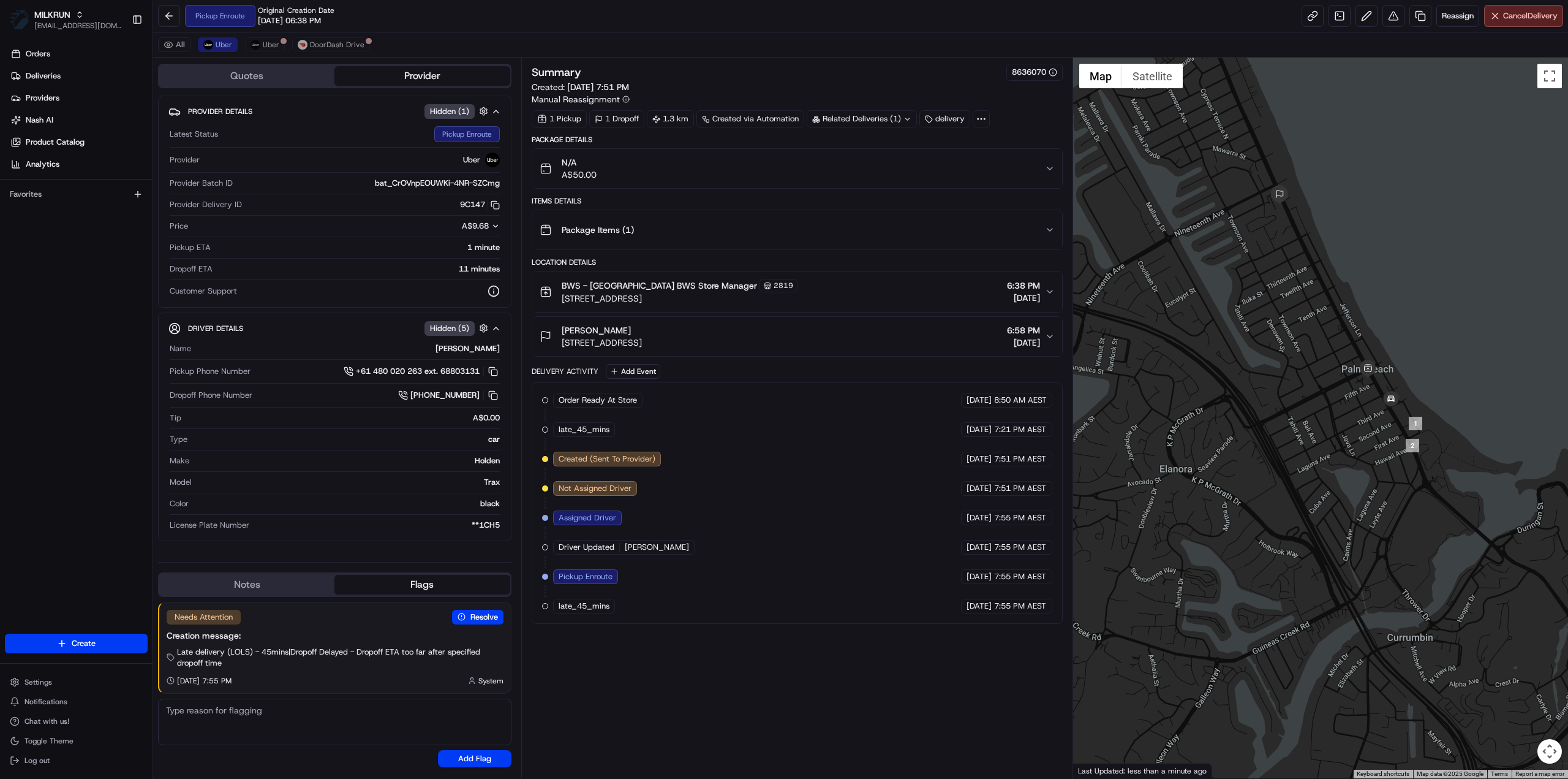
drag, startPoint x: 1290, startPoint y: 552, endPoint x: 1337, endPoint y: 474, distance: 91.1
click at [1337, 474] on div at bounding box center [1321, 418] width 496 height 720
